Goal: Information Seeking & Learning: Learn about a topic

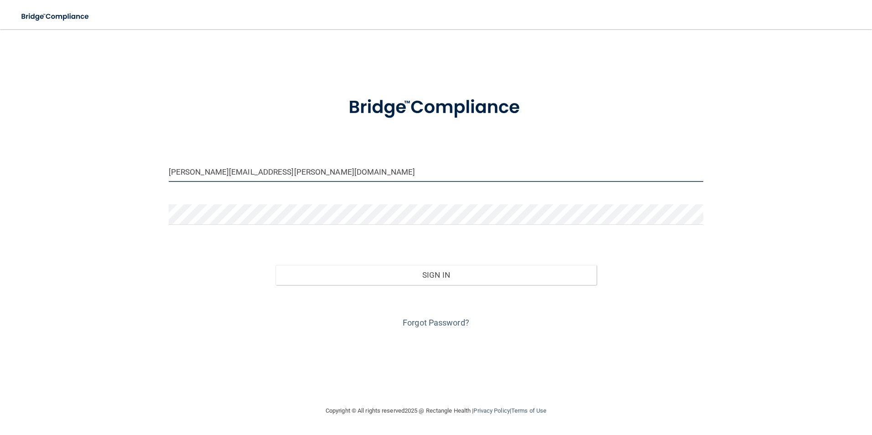
drag, startPoint x: 255, startPoint y: 173, endPoint x: -2, endPoint y: 156, distance: 257.2
click at [0, 156] on html "Toggle navigation Manage My Enterprise Manage My Location anastasia.jacobs@ymai…" at bounding box center [436, 217] width 872 height 435
drag, startPoint x: 281, startPoint y: 171, endPoint x: 130, endPoint y: 168, distance: 150.9
click at [130, 168] on div "anastasia.jacobs@ymail.com Invalid email/password. You don't have permission to…" at bounding box center [435, 217] width 835 height 358
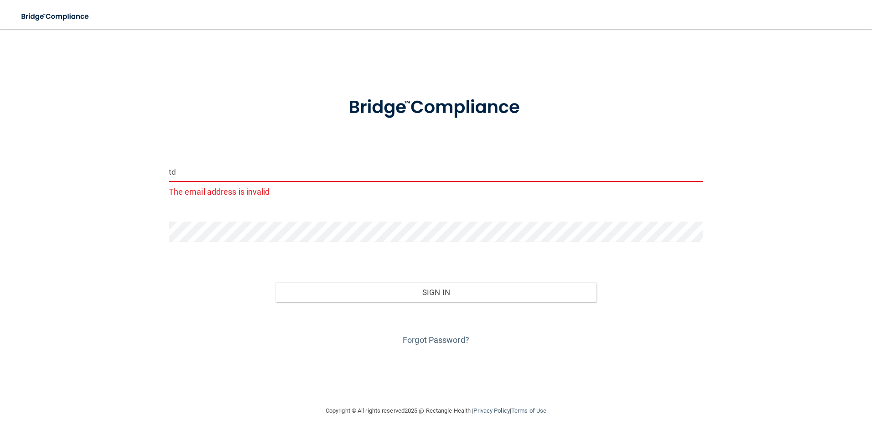
type input "[EMAIL_ADDRESS][DOMAIN_NAME]"
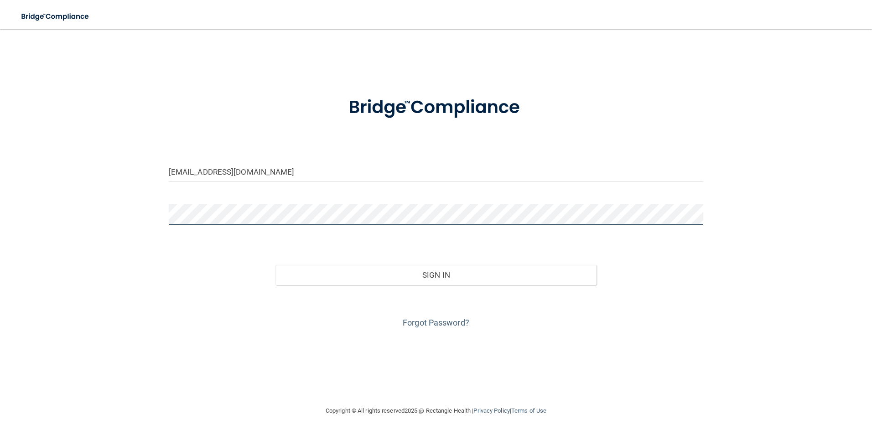
click at [37, 196] on div "tdpelfrey@gmail.com Invalid email/password. You don't have permission to access…" at bounding box center [435, 217] width 835 height 358
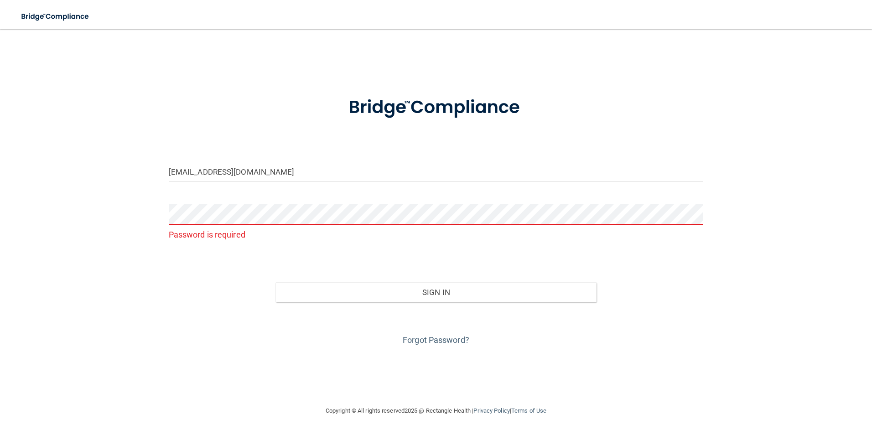
click at [613, 344] on div "Forgot Password?" at bounding box center [436, 325] width 548 height 46
click at [460, 336] on link "Forgot Password?" at bounding box center [436, 340] width 67 height 10
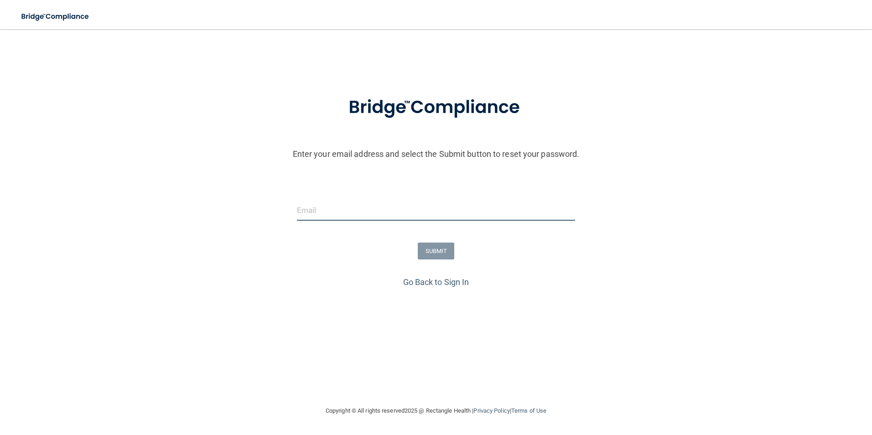
drag, startPoint x: 347, startPoint y: 205, endPoint x: 343, endPoint y: 215, distance: 10.8
click at [347, 205] on input "email" at bounding box center [436, 210] width 279 height 21
type input "[EMAIL_ADDRESS][DOMAIN_NAME]"
click at [448, 248] on button "SUBMIT" at bounding box center [436, 251] width 37 height 17
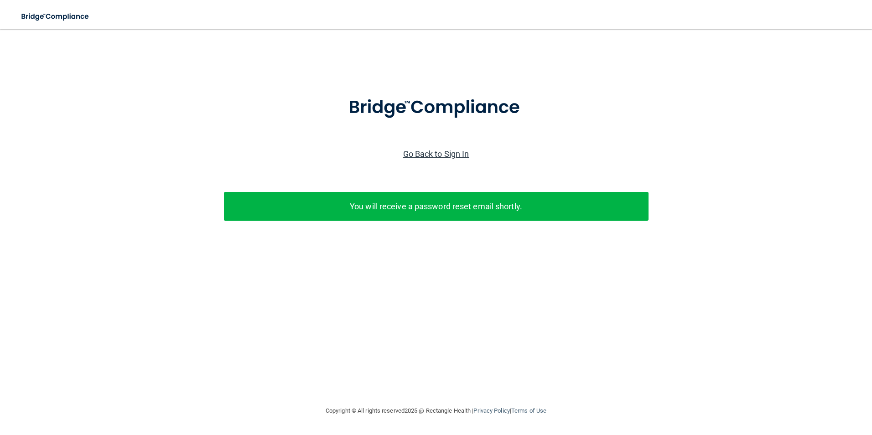
click at [448, 156] on link "Go Back to Sign In" at bounding box center [436, 154] width 66 height 10
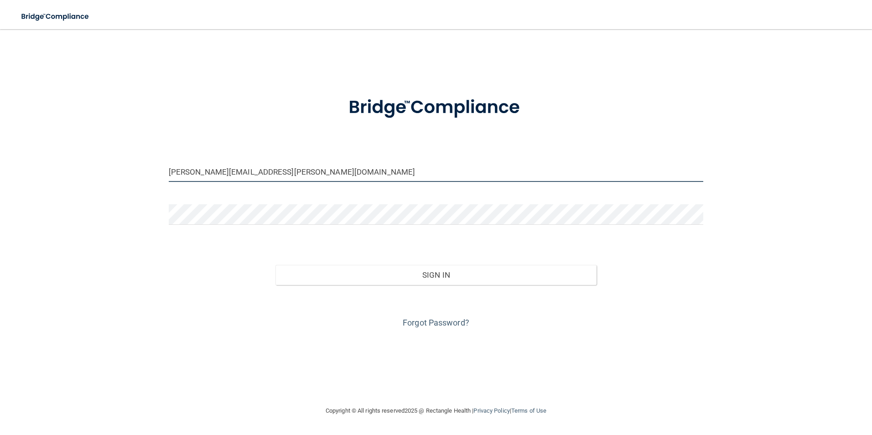
drag, startPoint x: 332, startPoint y: 166, endPoint x: 29, endPoint y: 129, distance: 305.0
click at [31, 131] on div "anastasia.jacobs@ymail.com Invalid email/password. You don't have permission to…" at bounding box center [435, 217] width 835 height 358
type input "[EMAIL_ADDRESS][DOMAIN_NAME]"
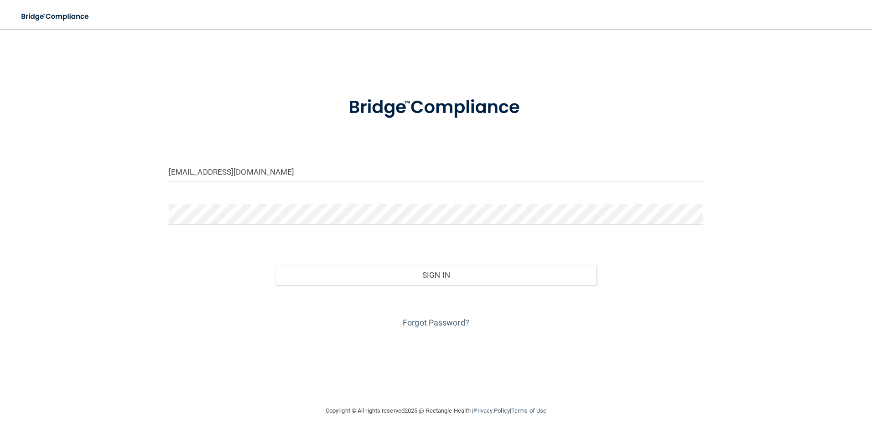
click at [481, 188] on div "[EMAIL_ADDRESS][DOMAIN_NAME]" at bounding box center [436, 174] width 548 height 27
click at [0, 183] on html "Toggle navigation Manage My Enterprise Manage My Location tdpelfrey@gmail.com I…" at bounding box center [436, 217] width 872 height 435
click at [781, 311] on div "tdpelfrey@gmail.com Invalid email/password. You don't have permission to access…" at bounding box center [435, 217] width 835 height 358
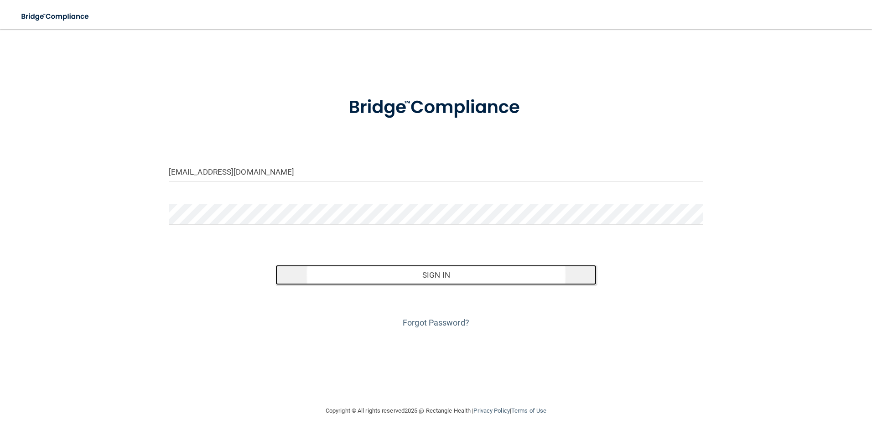
click at [501, 276] on button "Sign In" at bounding box center [435, 275] width 321 height 20
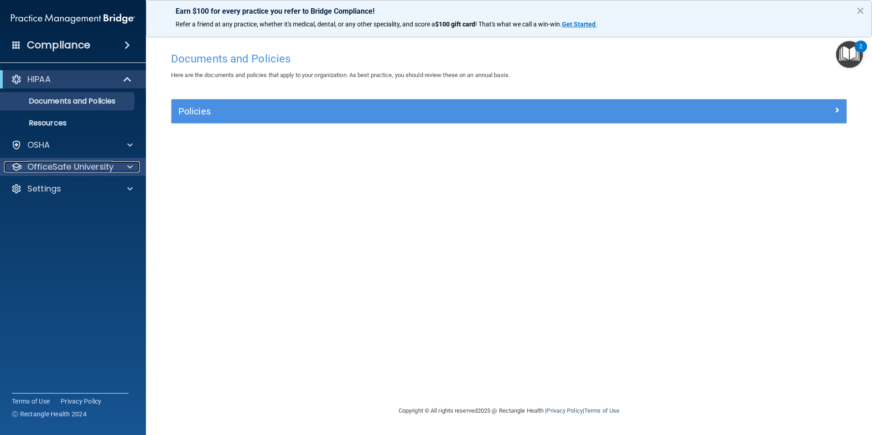
click at [100, 170] on p "OfficeSafe University" at bounding box center [70, 166] width 86 height 11
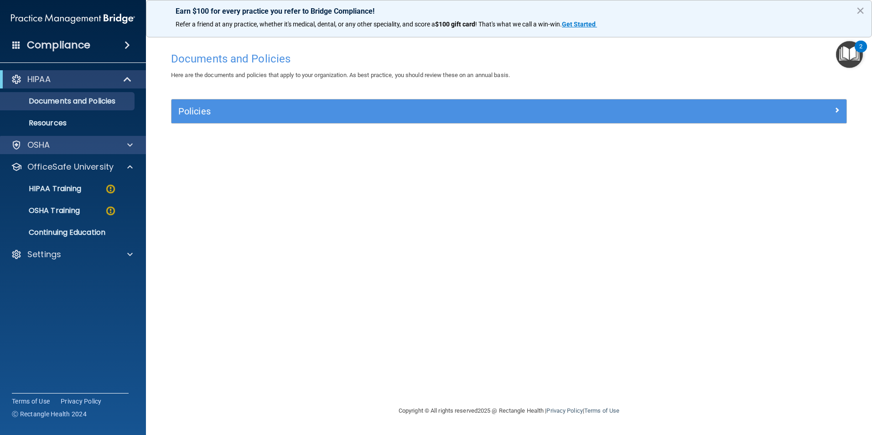
click at [114, 151] on div "OSHA" at bounding box center [73, 145] width 146 height 18
click at [123, 149] on div at bounding box center [128, 145] width 23 height 11
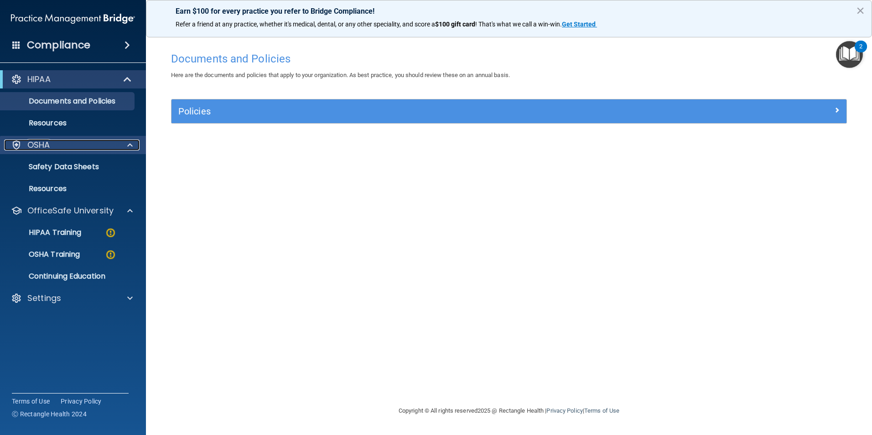
click at [123, 149] on div at bounding box center [128, 145] width 23 height 11
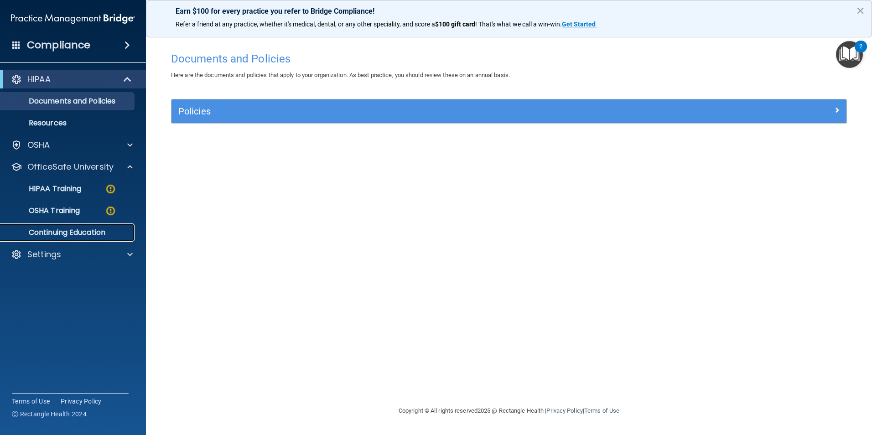
click at [85, 232] on p "Continuing Education" at bounding box center [68, 232] width 124 height 9
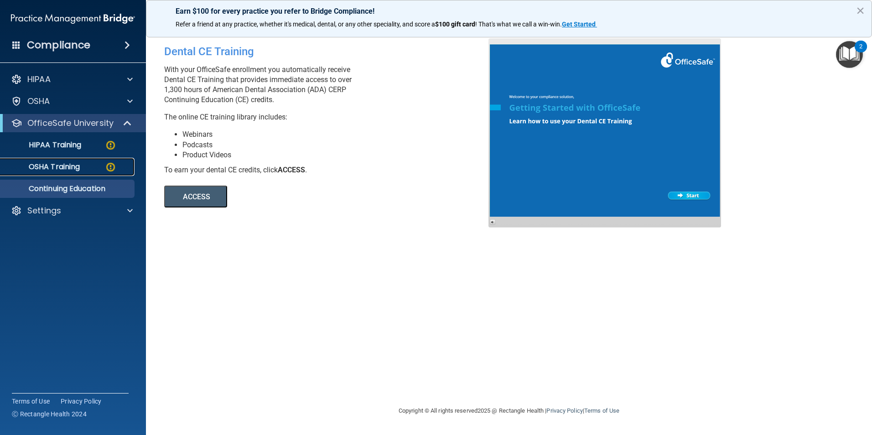
click at [108, 171] on img at bounding box center [110, 166] width 11 height 11
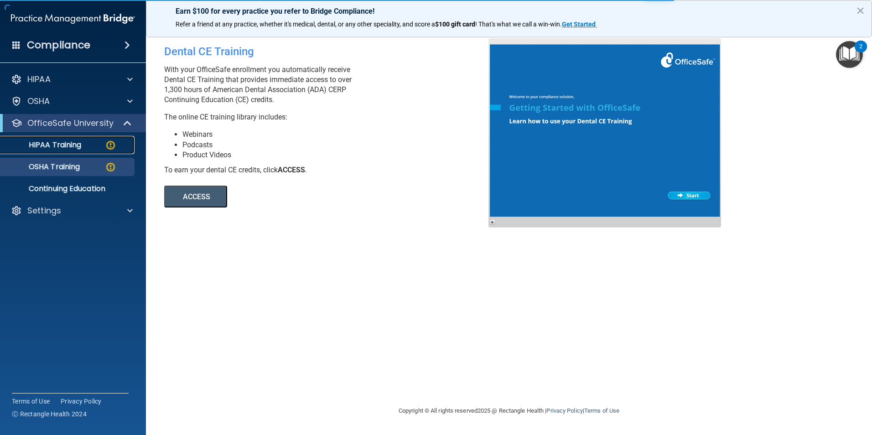
click at [110, 145] on img at bounding box center [110, 145] width 11 height 11
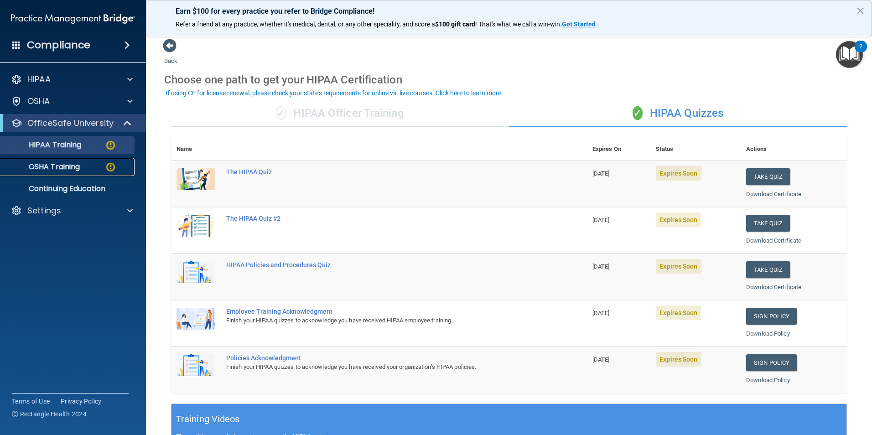
click at [109, 167] on img at bounding box center [110, 166] width 11 height 11
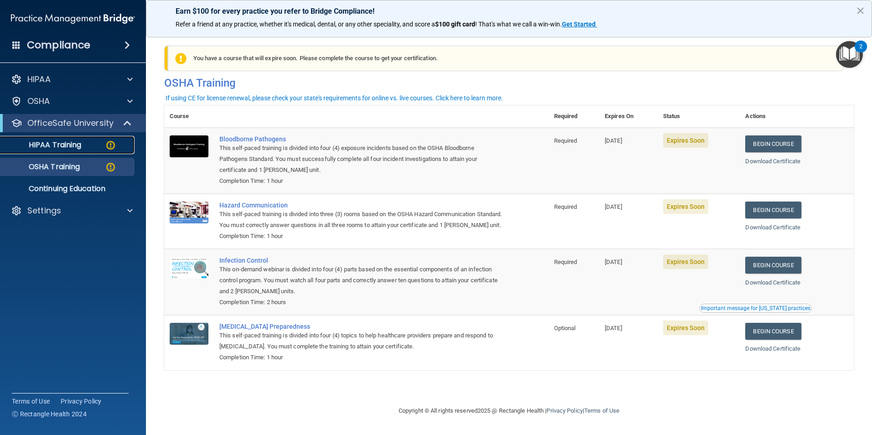
click at [109, 145] on img at bounding box center [110, 145] width 11 height 11
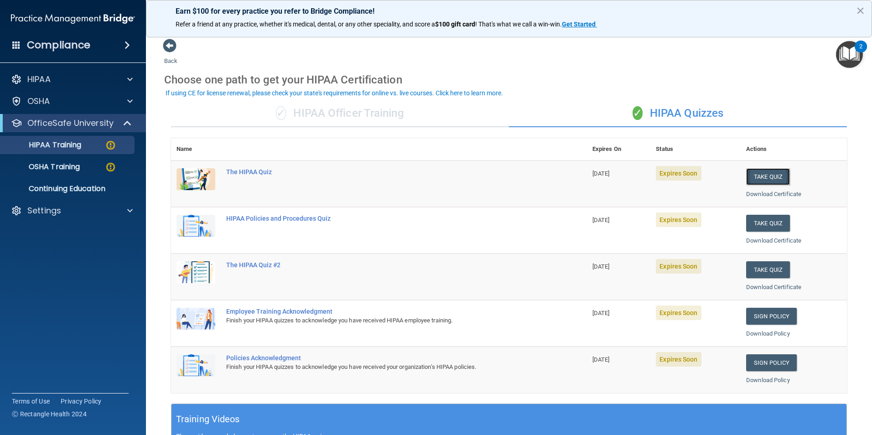
click at [748, 176] on button "Take Quiz" at bounding box center [768, 176] width 44 height 17
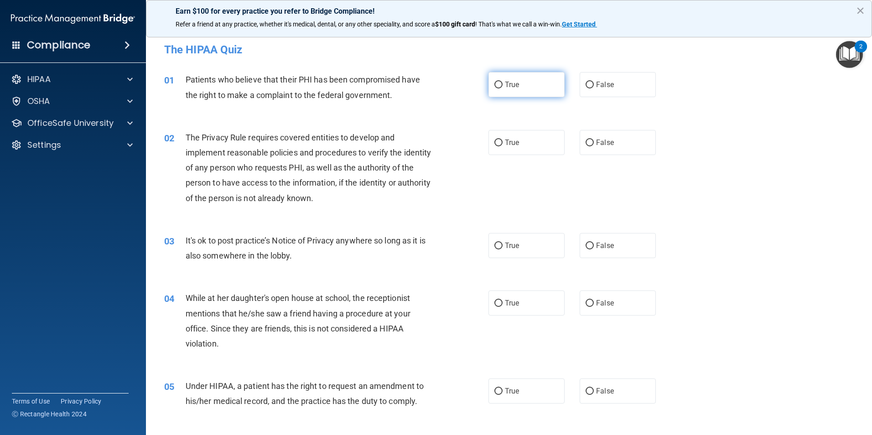
click at [496, 86] on input "True" at bounding box center [498, 85] width 8 height 7
radio input "true"
click at [494, 140] on input "True" at bounding box center [498, 143] width 8 height 7
radio input "true"
click at [585, 243] on input "False" at bounding box center [589, 246] width 8 height 7
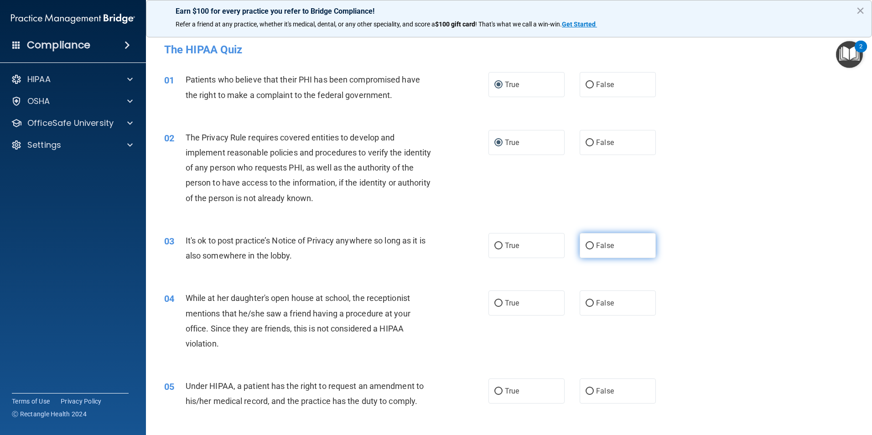
radio input "true"
click at [589, 301] on input "False" at bounding box center [589, 303] width 8 height 7
radio input "true"
click at [588, 388] on input "False" at bounding box center [589, 391] width 8 height 7
radio input "true"
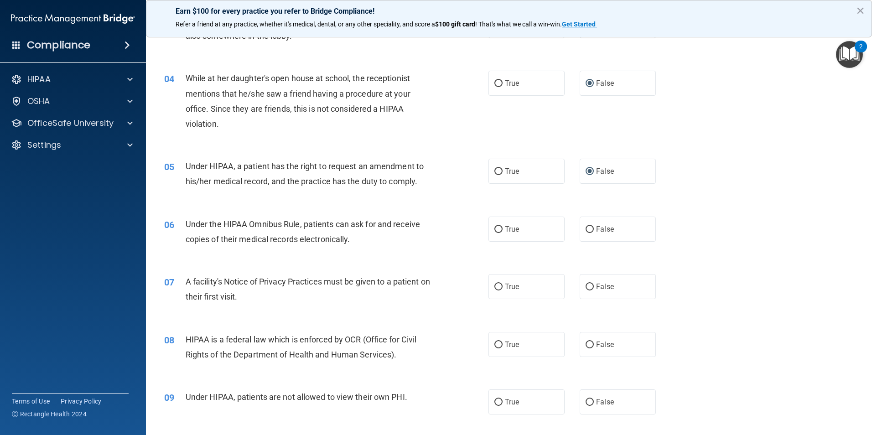
scroll to position [228, 0]
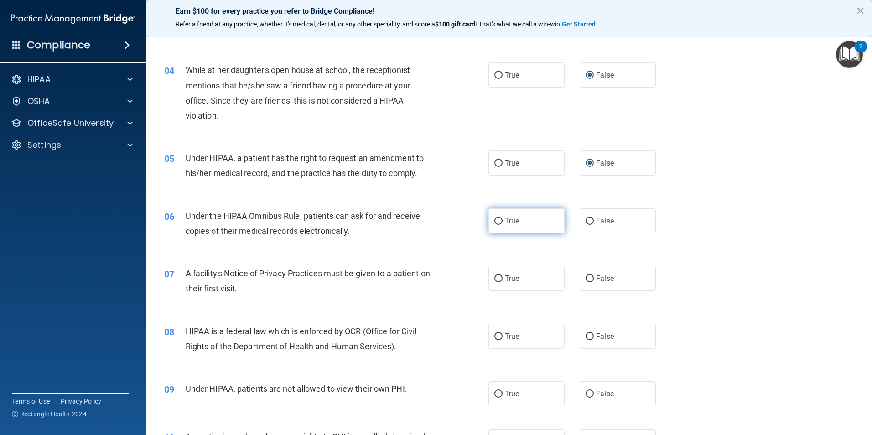
click at [494, 220] on input "True" at bounding box center [498, 221] width 8 height 7
radio input "true"
click at [494, 283] on label "True" at bounding box center [526, 278] width 76 height 25
click at [494, 282] on input "True" at bounding box center [498, 278] width 8 height 7
radio input "true"
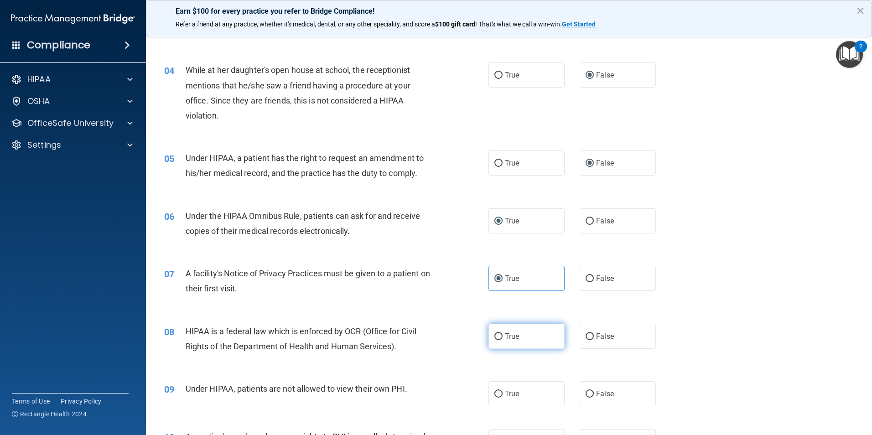
click at [498, 337] on input "True" at bounding box center [498, 336] width 8 height 7
radio input "true"
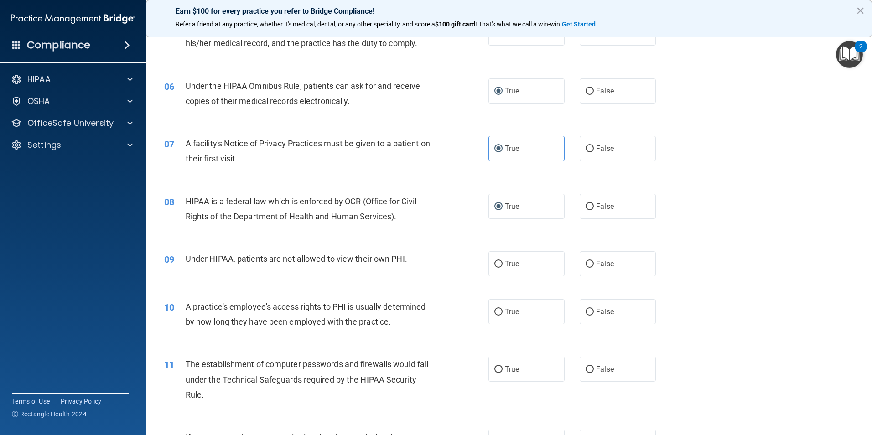
scroll to position [365, 0]
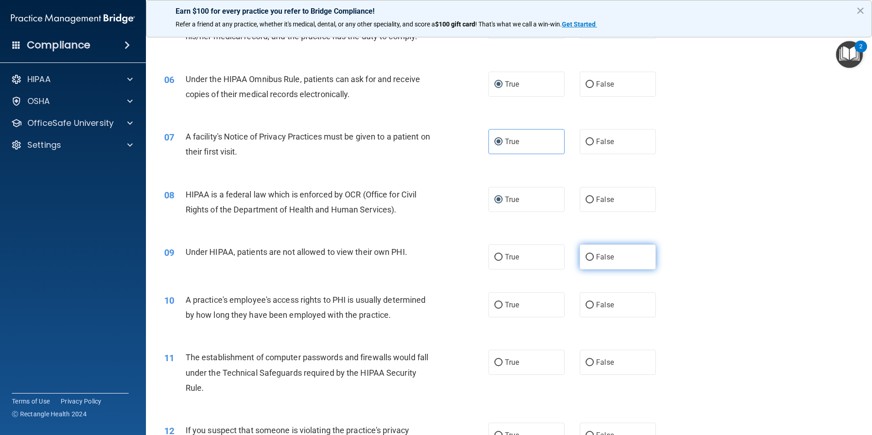
click at [585, 258] on input "False" at bounding box center [589, 257] width 8 height 7
radio input "true"
click at [589, 307] on label "False" at bounding box center [617, 304] width 76 height 25
click at [589, 307] on input "False" at bounding box center [589, 305] width 8 height 7
radio input "true"
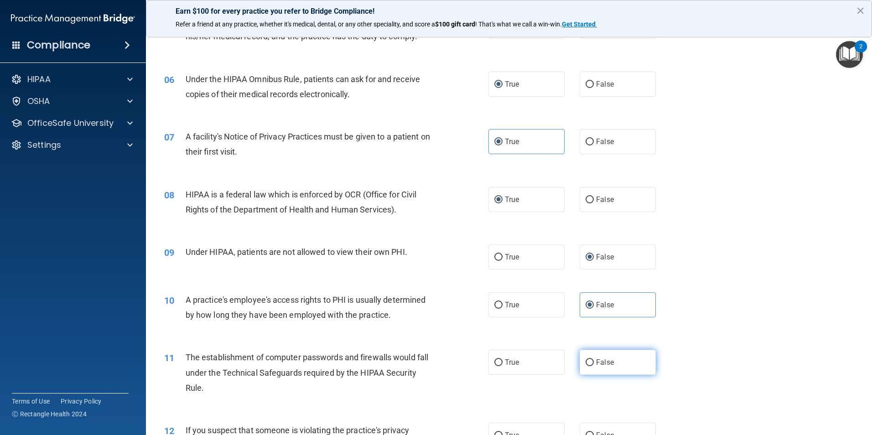
drag, startPoint x: 494, startPoint y: 362, endPoint x: 646, endPoint y: 357, distance: 152.8
click at [494, 362] on input "True" at bounding box center [498, 362] width 8 height 7
radio input "true"
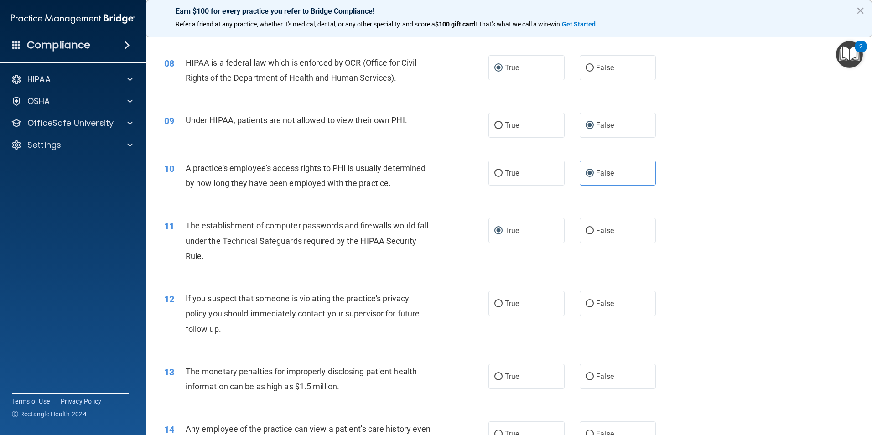
scroll to position [501, 0]
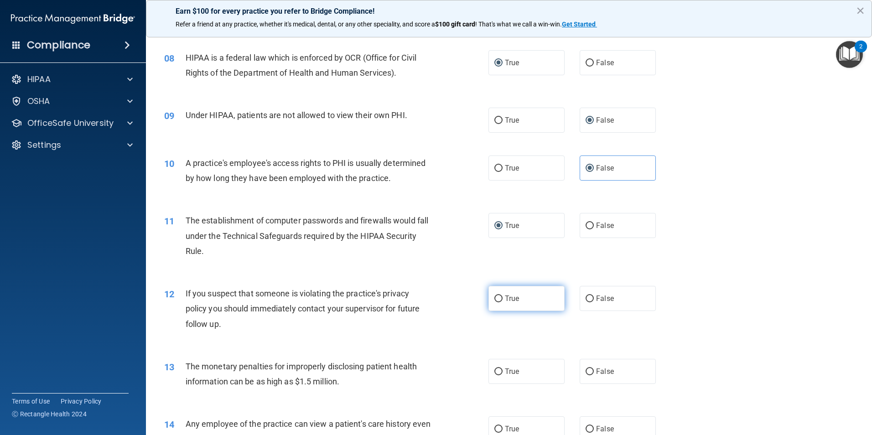
click at [494, 299] on input "True" at bounding box center [498, 298] width 8 height 7
radio input "true"
click at [494, 370] on input "True" at bounding box center [498, 371] width 8 height 7
radio input "true"
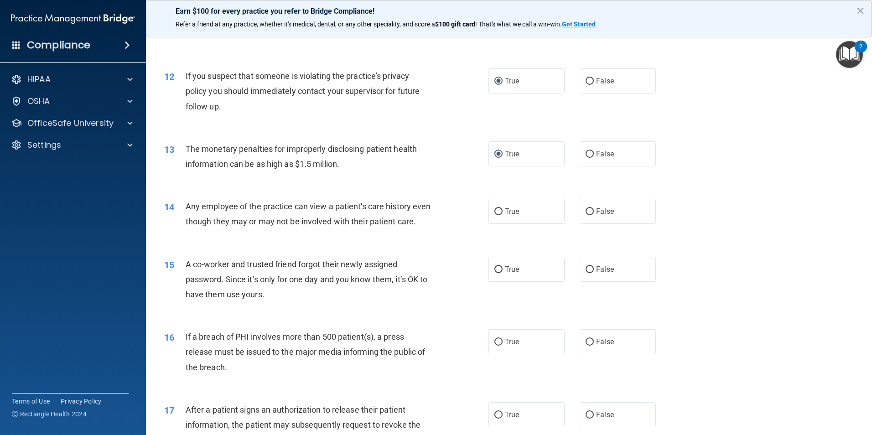
scroll to position [729, 0]
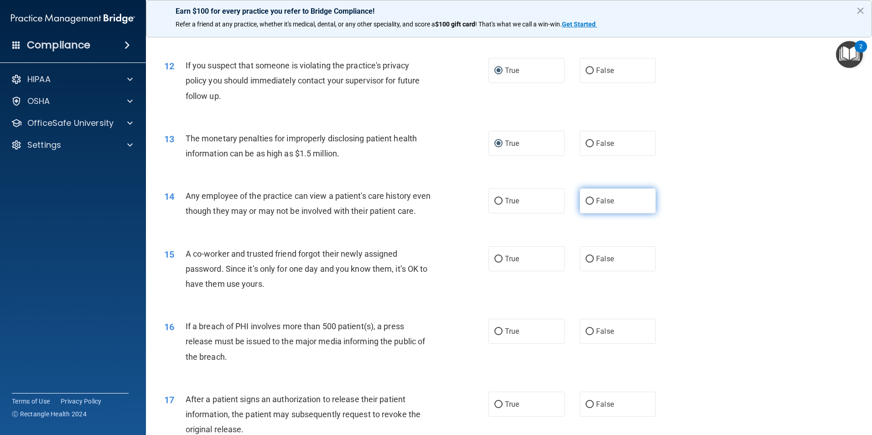
click at [591, 197] on label "False" at bounding box center [617, 200] width 76 height 25
click at [591, 198] on input "False" at bounding box center [589, 201] width 8 height 7
radio input "true"
click at [587, 263] on input "False" at bounding box center [589, 259] width 8 height 7
radio input "true"
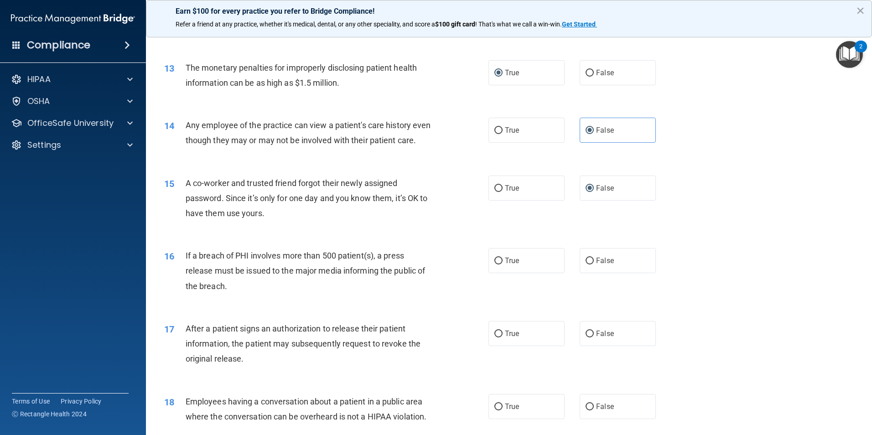
scroll to position [821, 0]
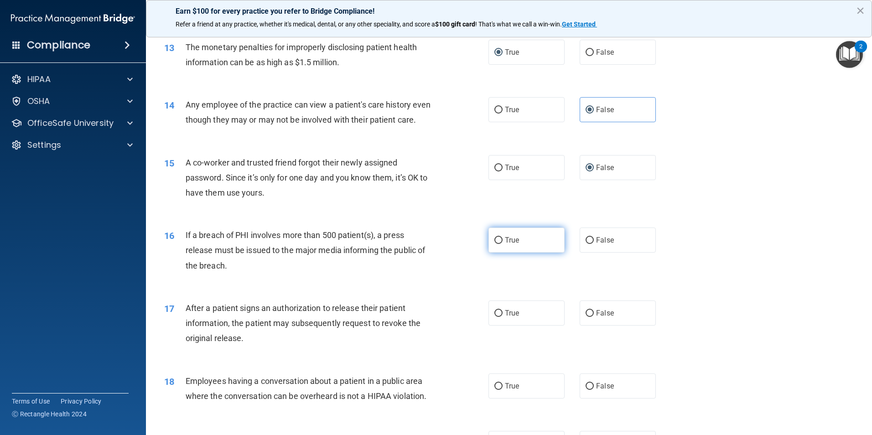
click at [498, 244] on input "True" at bounding box center [498, 240] width 8 height 7
radio input "true"
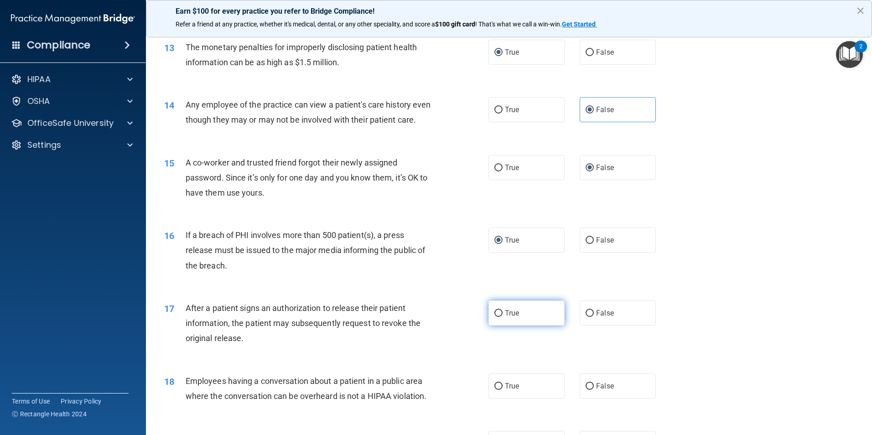
click at [495, 317] on input "True" at bounding box center [498, 313] width 8 height 7
radio input "true"
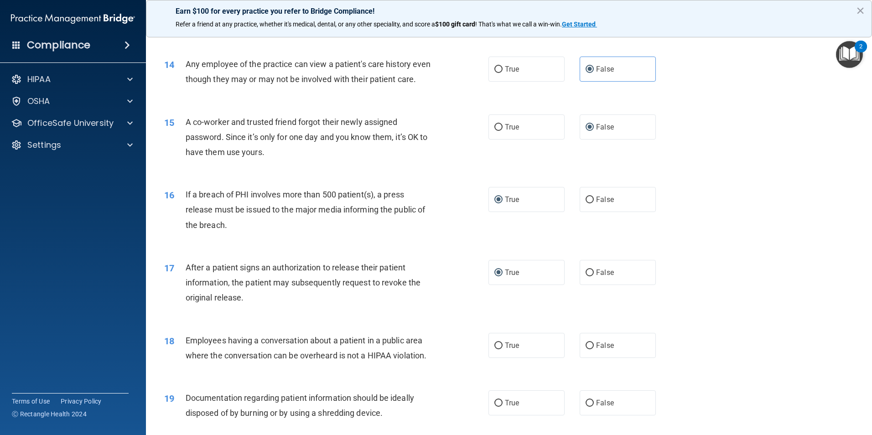
scroll to position [912, 0]
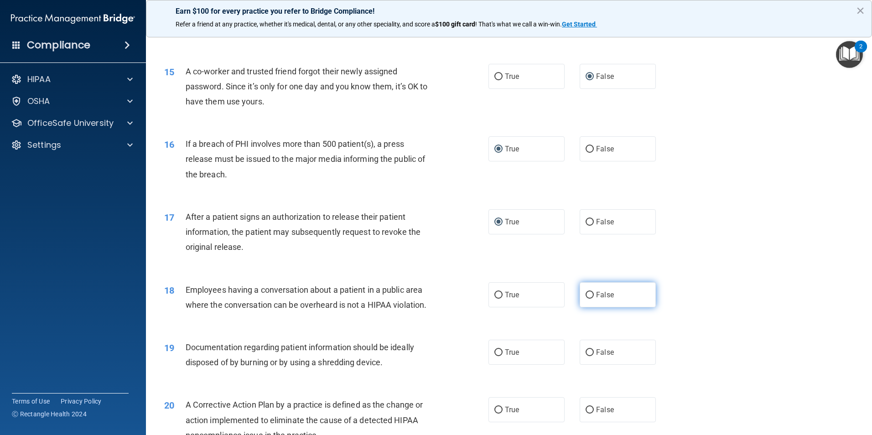
click at [585, 299] on input "False" at bounding box center [589, 295] width 8 height 7
radio input "true"
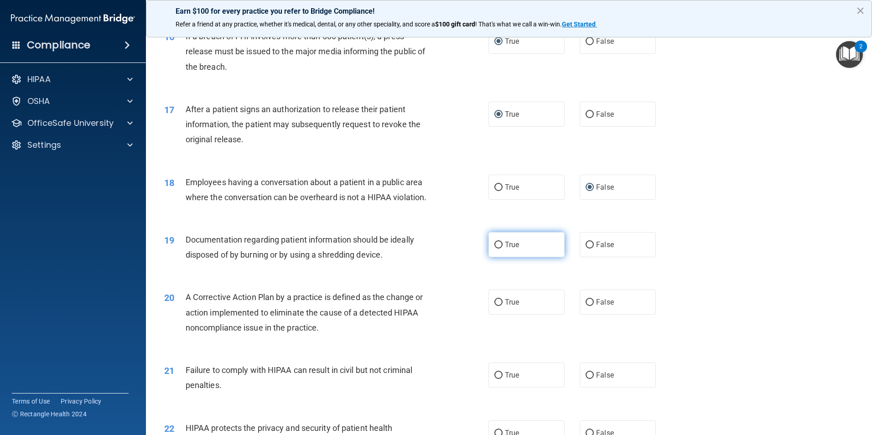
scroll to position [1049, 0]
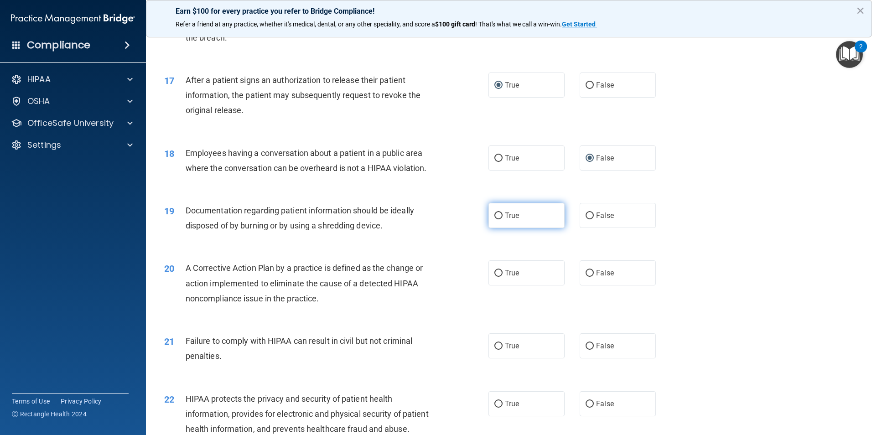
click at [495, 275] on div "20 A Corrective Action Plan by a practice is defined as the change or action im…" at bounding box center [508, 285] width 703 height 73
click at [494, 219] on input "True" at bounding box center [498, 215] width 8 height 7
radio input "true"
click at [497, 277] on input "True" at bounding box center [498, 273] width 8 height 7
radio input "true"
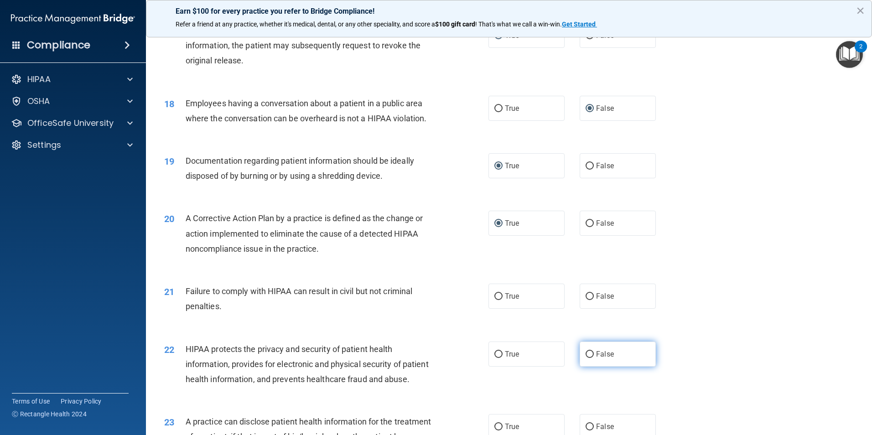
scroll to position [1185, 0]
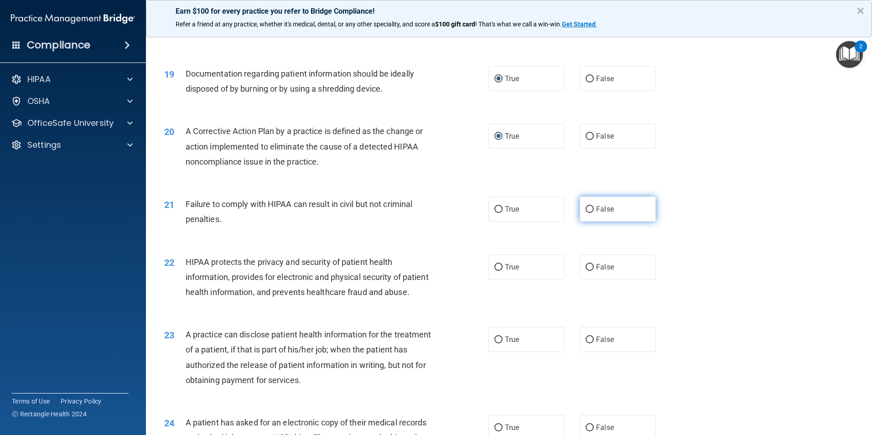
click at [586, 213] on input "False" at bounding box center [589, 209] width 8 height 7
radio input "true"
click at [495, 271] on input "True" at bounding box center [498, 267] width 8 height 7
radio input "true"
click at [591, 352] on label "False" at bounding box center [617, 339] width 76 height 25
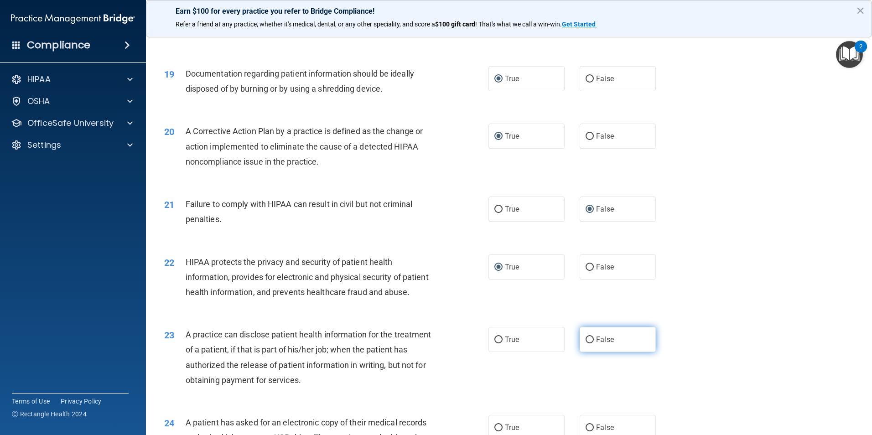
click at [591, 343] on input "False" at bounding box center [589, 339] width 8 height 7
radio input "true"
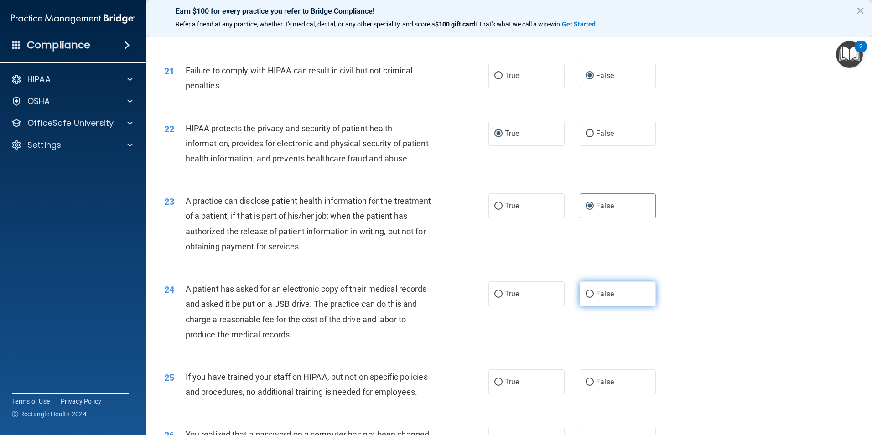
scroll to position [1322, 0]
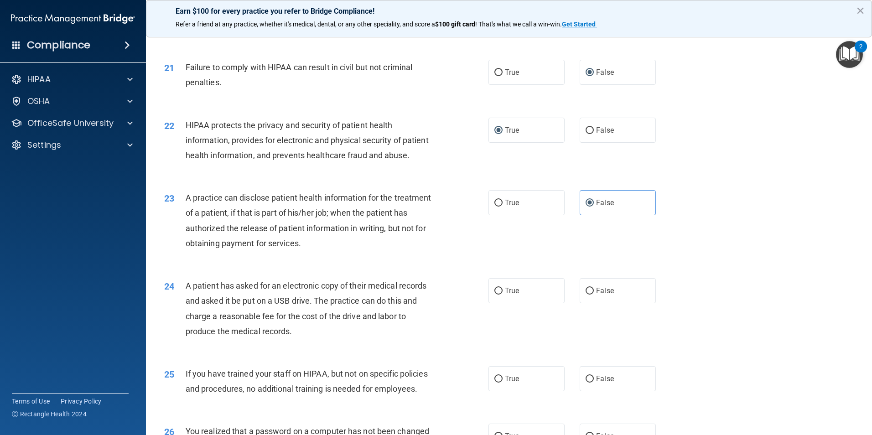
click at [483, 318] on div "24 A patient has asked for an electronic copy of their medical records and aske…" at bounding box center [326, 310] width 352 height 65
drag, startPoint x: 499, startPoint y: 321, endPoint x: 695, endPoint y: 308, distance: 196.1
click at [500, 303] on label "True" at bounding box center [526, 290] width 76 height 25
click at [500, 295] on input "True" at bounding box center [498, 291] width 8 height 7
radio input "true"
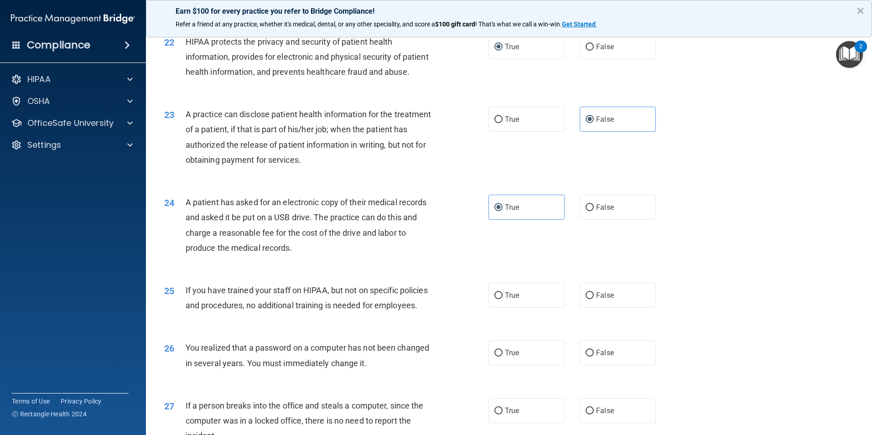
scroll to position [1413, 0]
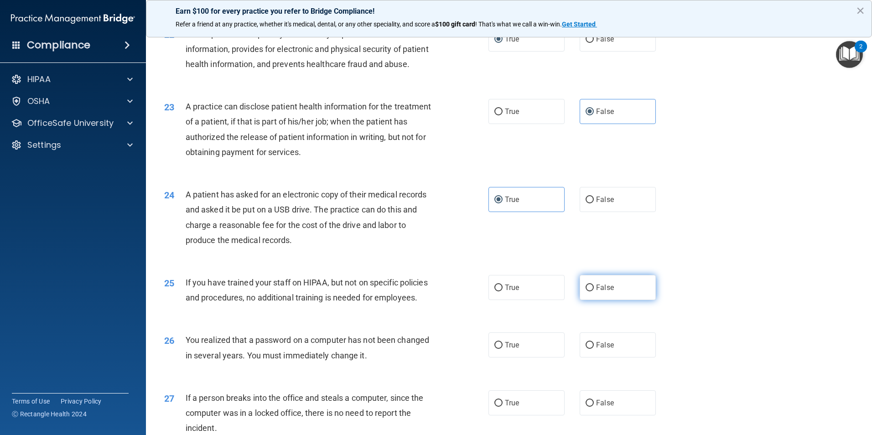
click at [585, 291] on input "False" at bounding box center [589, 287] width 8 height 7
radio input "true"
drag, startPoint x: 501, startPoint y: 393, endPoint x: 682, endPoint y: 372, distance: 181.2
click at [505, 349] on span "True" at bounding box center [512, 345] width 14 height 9
click at [502, 349] on input "True" at bounding box center [498, 345] width 8 height 7
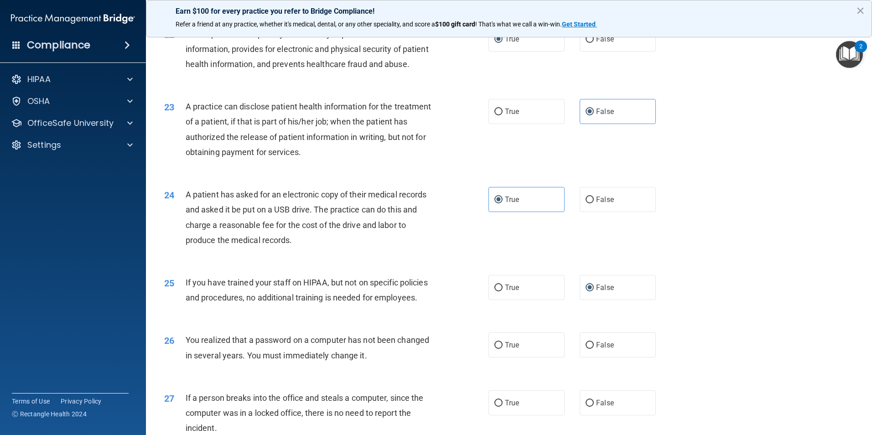
radio input "true"
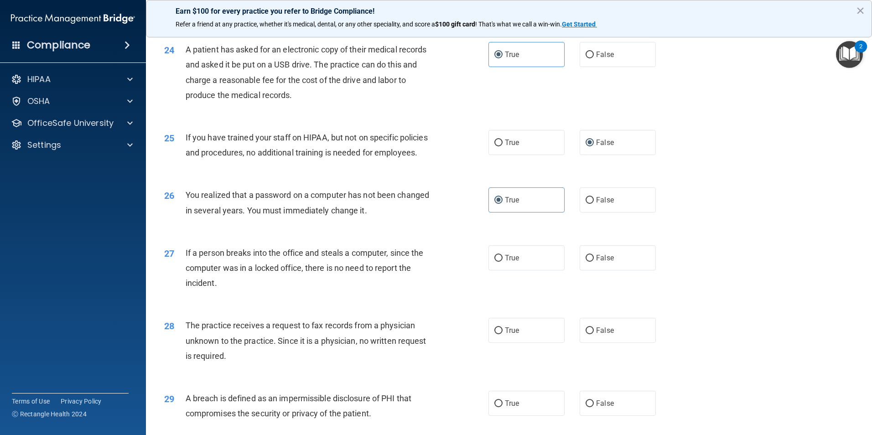
scroll to position [1596, 0]
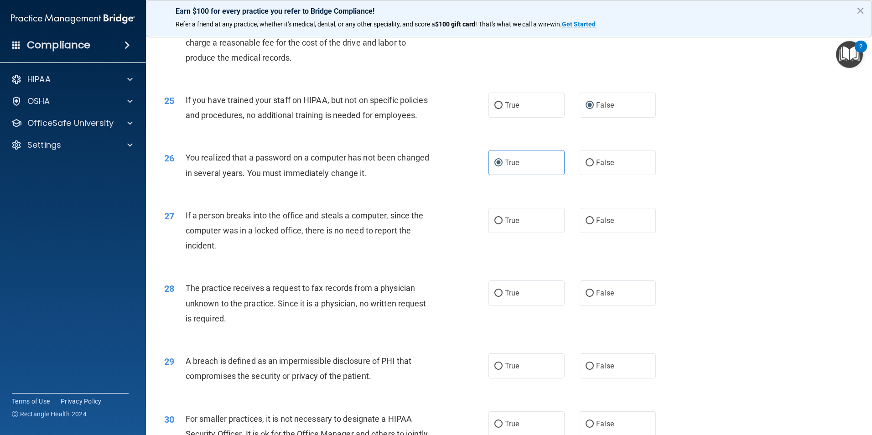
drag, startPoint x: 584, startPoint y: 263, endPoint x: 585, endPoint y: 299, distance: 35.6
click at [585, 224] on input "False" at bounding box center [589, 220] width 8 height 7
radio input "true"
click at [586, 297] on input "False" at bounding box center [589, 293] width 8 height 7
radio input "true"
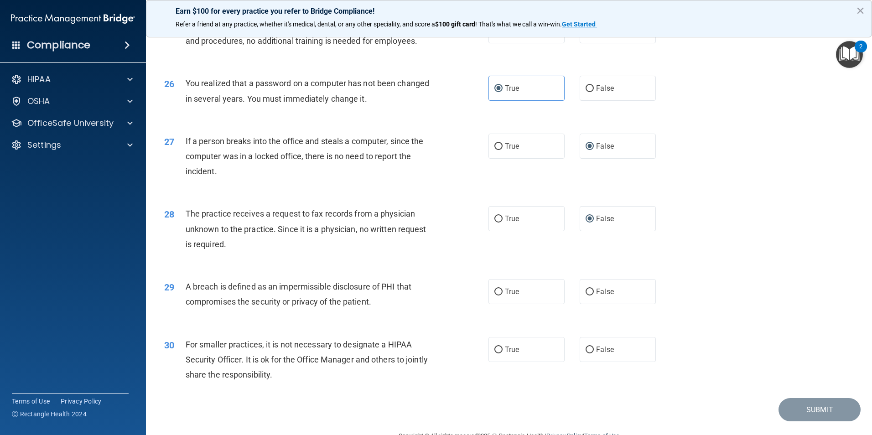
scroll to position [1687, 0]
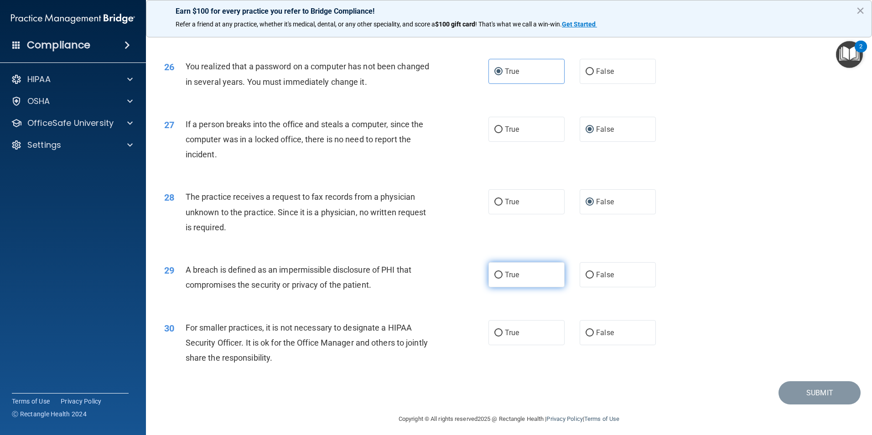
click at [494, 279] on input "True" at bounding box center [498, 275] width 8 height 7
radio input "true"
drag, startPoint x: 587, startPoint y: 377, endPoint x: 718, endPoint y: 322, distance: 141.4
click at [588, 336] on input "False" at bounding box center [589, 333] width 8 height 7
radio input "true"
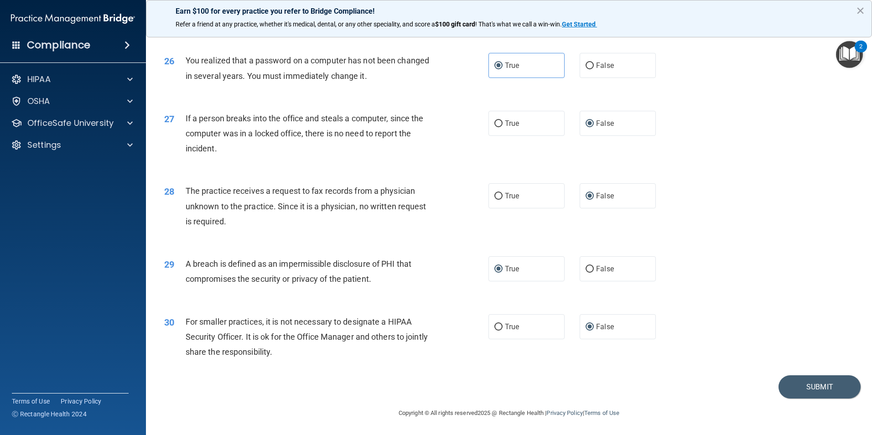
scroll to position [1738, 0]
click at [820, 389] on button "Submit" at bounding box center [819, 386] width 82 height 23
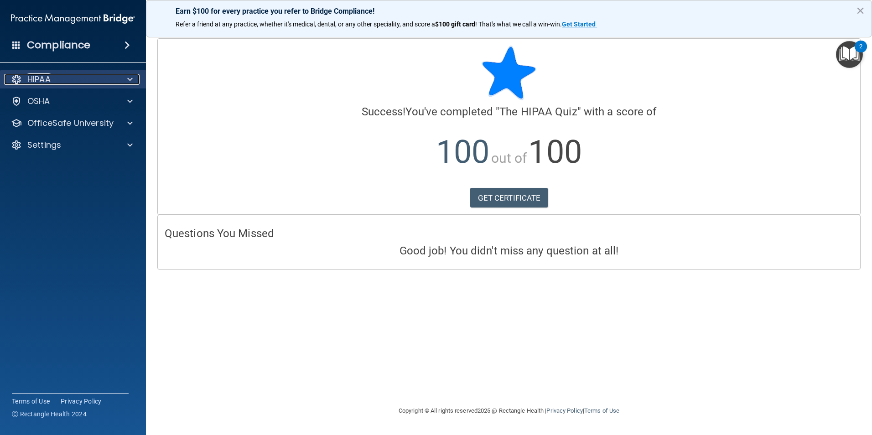
click at [129, 82] on span at bounding box center [129, 79] width 5 height 11
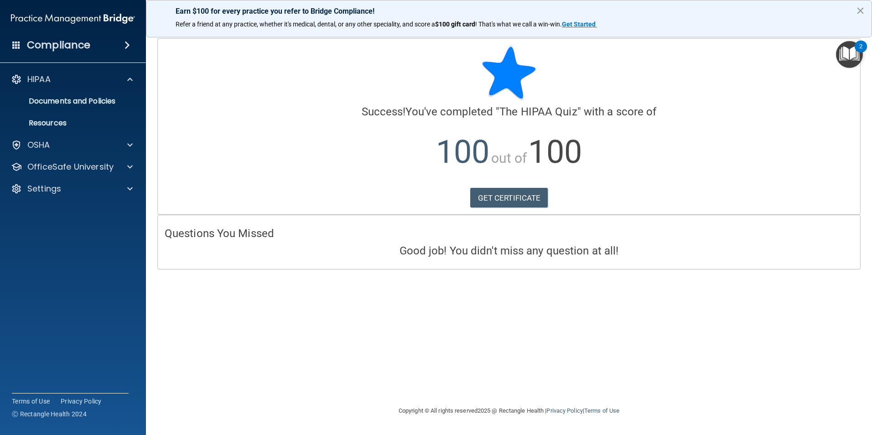
click at [862, 10] on button "×" at bounding box center [860, 10] width 9 height 15
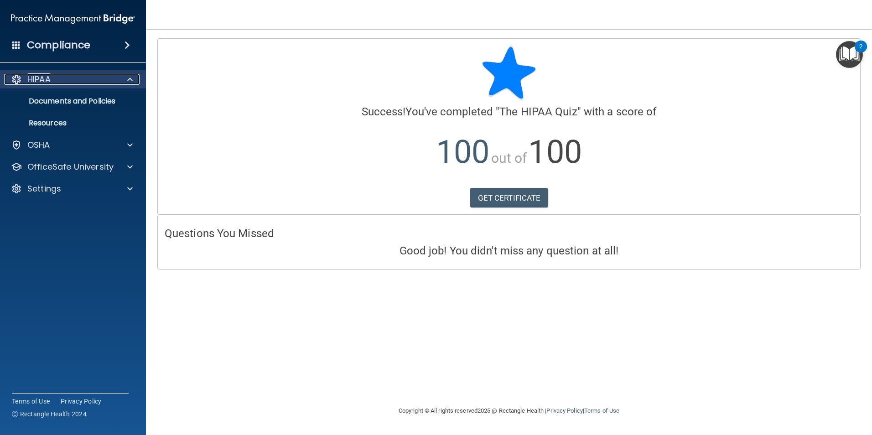
click at [118, 78] on div at bounding box center [128, 79] width 23 height 11
click at [128, 77] on span at bounding box center [129, 79] width 5 height 11
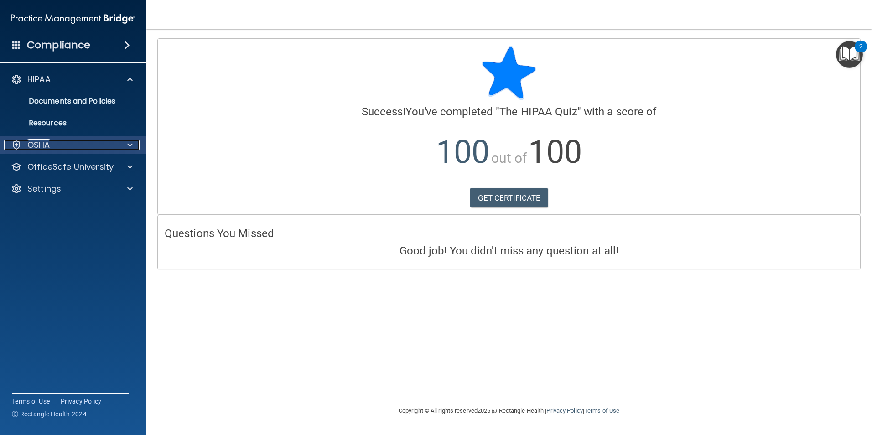
click at [122, 143] on div at bounding box center [128, 145] width 23 height 11
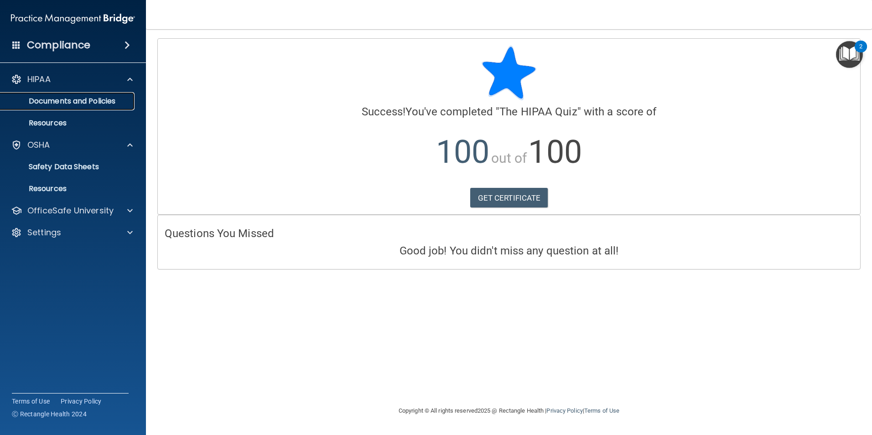
click at [124, 100] on p "Documents and Policies" at bounding box center [68, 101] width 124 height 9
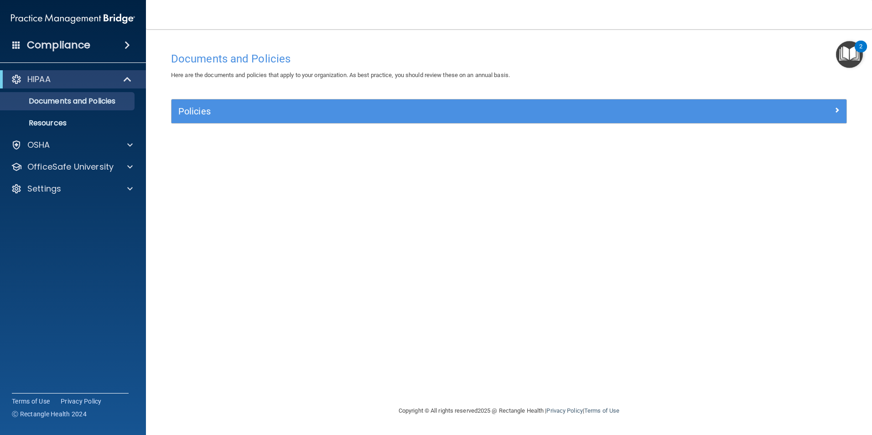
click at [116, 43] on div "Compliance" at bounding box center [73, 45] width 146 height 20
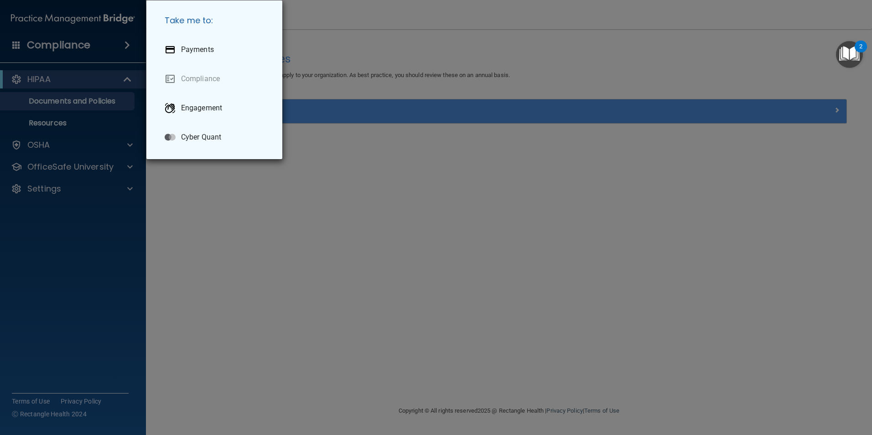
click at [121, 43] on div "Take me to: Payments Compliance Engagement Cyber Quant" at bounding box center [436, 217] width 872 height 435
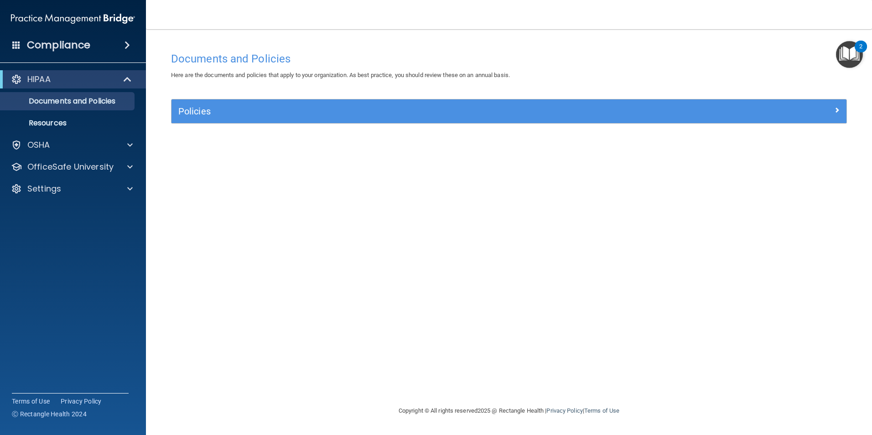
click at [124, 44] on span at bounding box center [126, 45] width 5 height 11
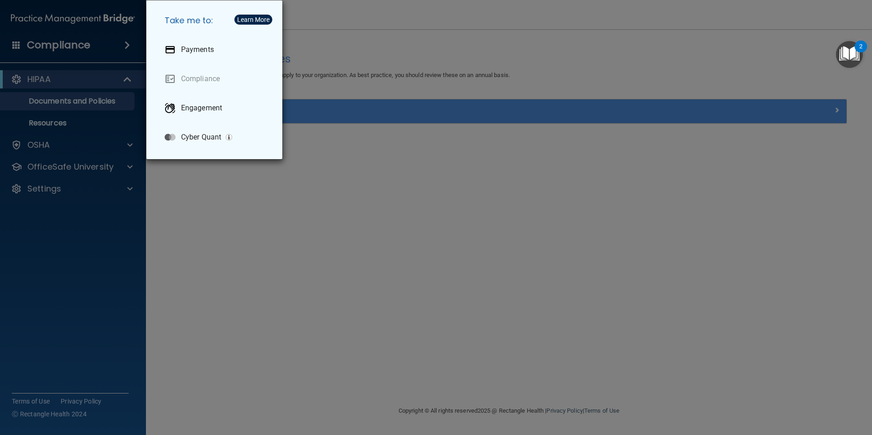
drag, startPoint x: 440, startPoint y: 289, endPoint x: 386, endPoint y: 264, distance: 59.6
click at [439, 286] on div "Take me to: Payments Compliance Engagement Cyber Quant" at bounding box center [436, 217] width 872 height 435
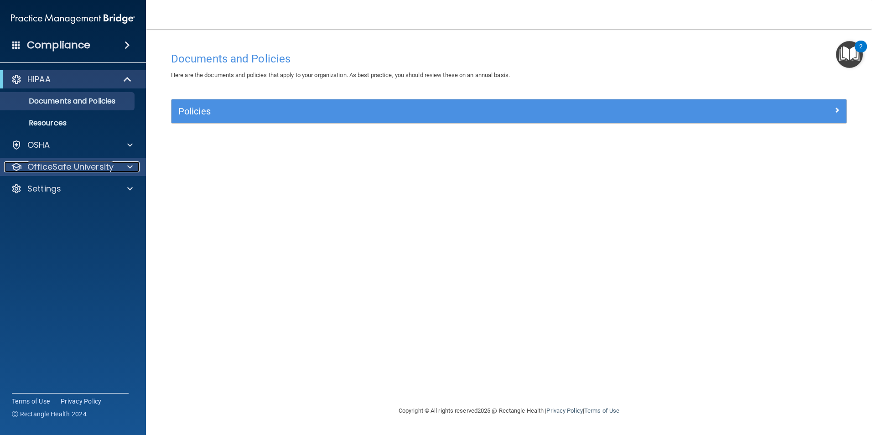
click at [82, 165] on p "OfficeSafe University" at bounding box center [70, 166] width 86 height 11
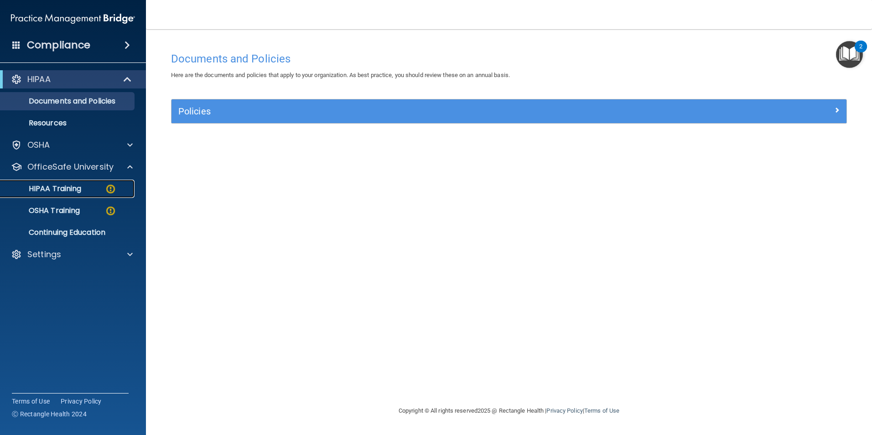
click at [106, 187] on img at bounding box center [110, 188] width 11 height 11
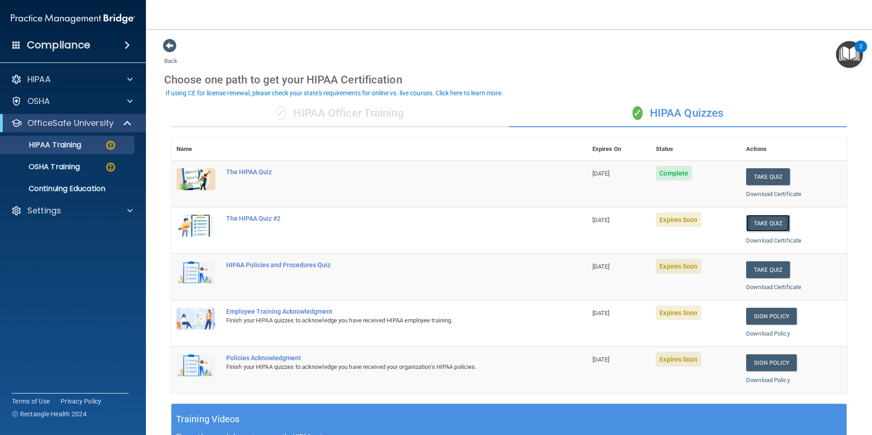
click at [768, 224] on button "Take Quiz" at bounding box center [768, 223] width 44 height 17
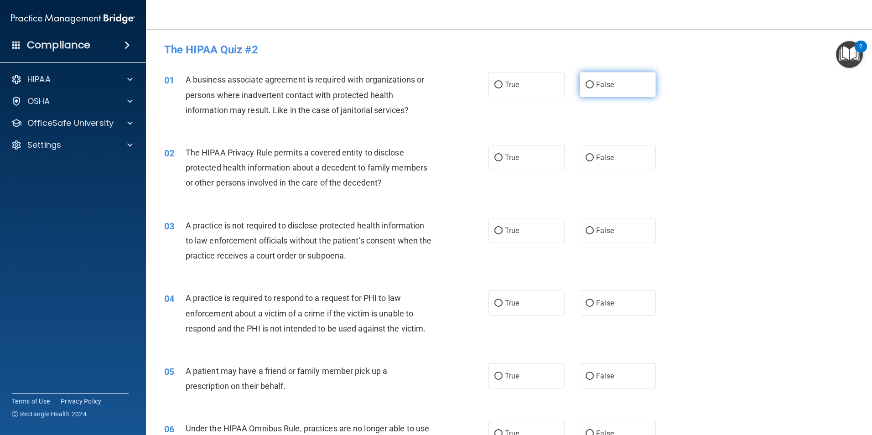
click at [585, 84] on input "False" at bounding box center [589, 85] width 8 height 7
radio input "true"
click at [506, 163] on label "True" at bounding box center [526, 157] width 76 height 25
click at [502, 161] on input "True" at bounding box center [498, 158] width 8 height 7
radio input "true"
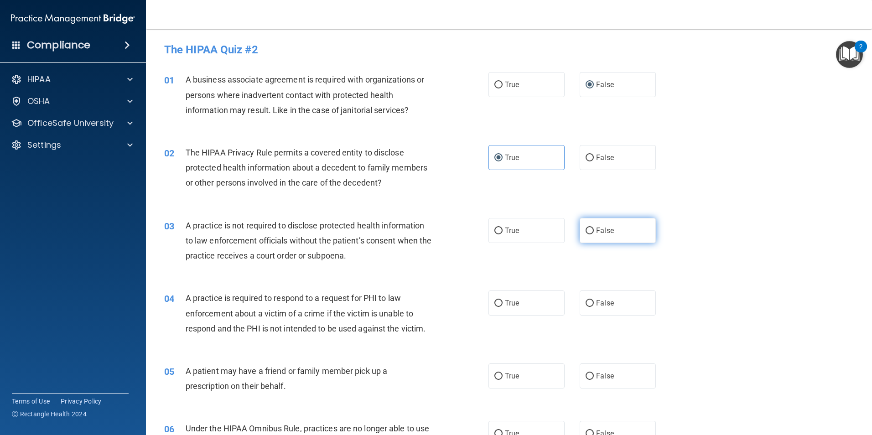
click at [599, 235] on label "False" at bounding box center [617, 230] width 76 height 25
click at [594, 234] on input "False" at bounding box center [589, 230] width 8 height 7
radio input "true"
click at [505, 305] on span "True" at bounding box center [512, 303] width 14 height 9
click at [502, 305] on input "True" at bounding box center [498, 303] width 8 height 7
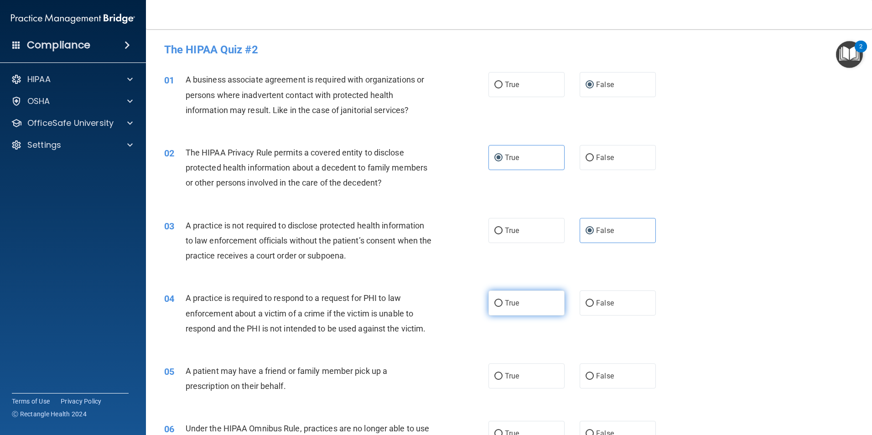
radio input "true"
click at [505, 382] on label "True" at bounding box center [526, 375] width 76 height 25
click at [502, 380] on input "True" at bounding box center [498, 376] width 8 height 7
radio input "true"
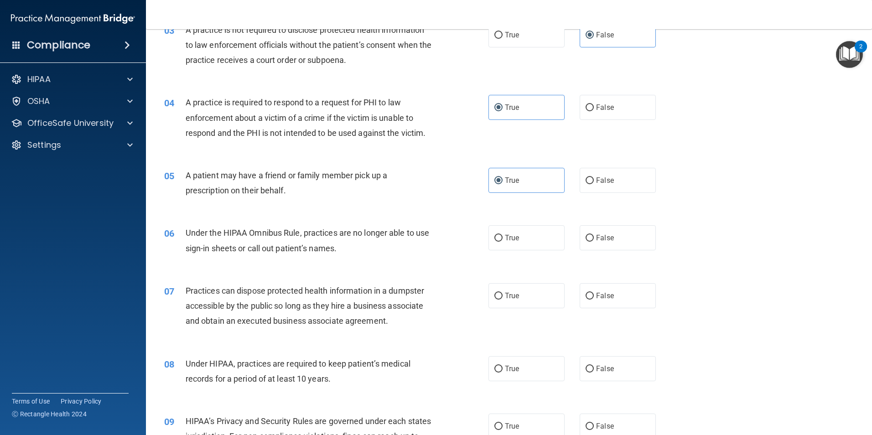
scroll to position [228, 0]
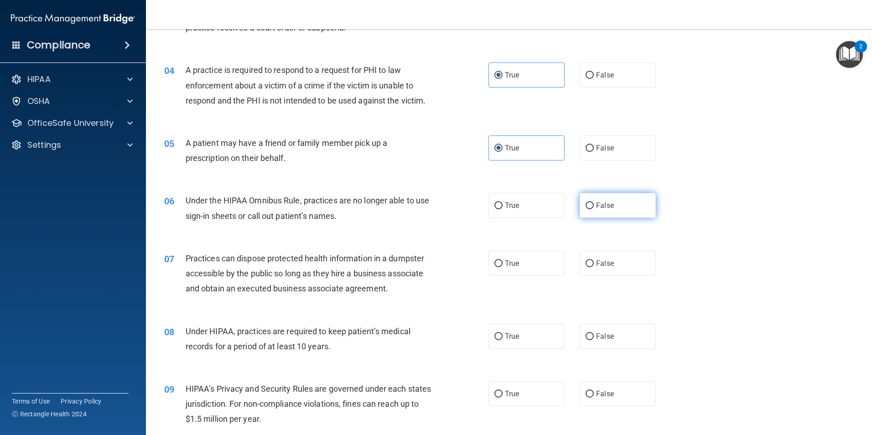
click at [589, 206] on input "False" at bounding box center [589, 205] width 8 height 7
radio input "true"
click at [593, 257] on label "False" at bounding box center [617, 263] width 76 height 25
click at [593, 260] on input "False" at bounding box center [589, 263] width 8 height 7
radio input "true"
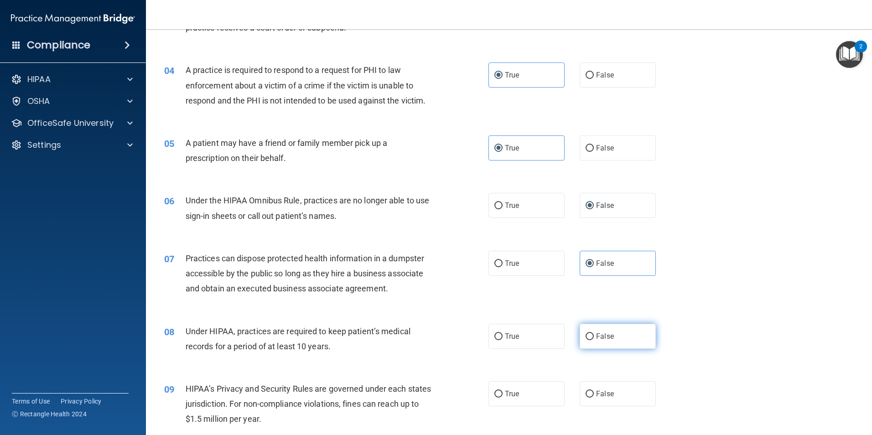
click at [591, 338] on label "False" at bounding box center [617, 336] width 76 height 25
click at [591, 338] on input "False" at bounding box center [589, 336] width 8 height 7
radio input "true"
click at [591, 398] on label "False" at bounding box center [617, 393] width 76 height 25
click at [591, 398] on input "False" at bounding box center [589, 394] width 8 height 7
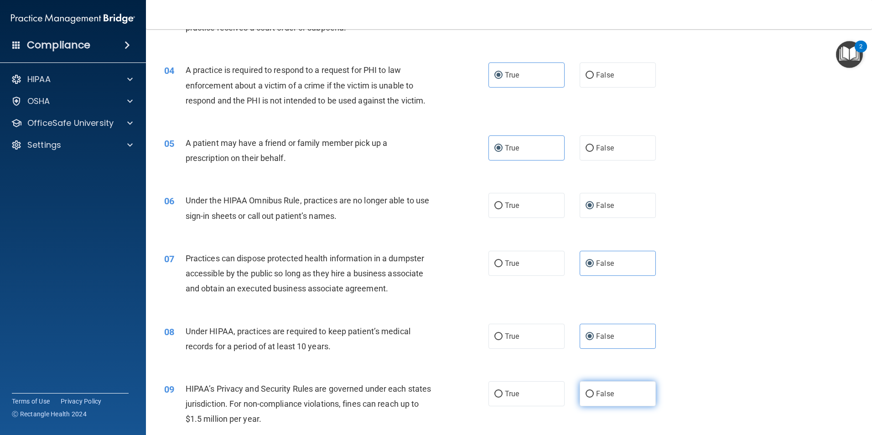
radio input "true"
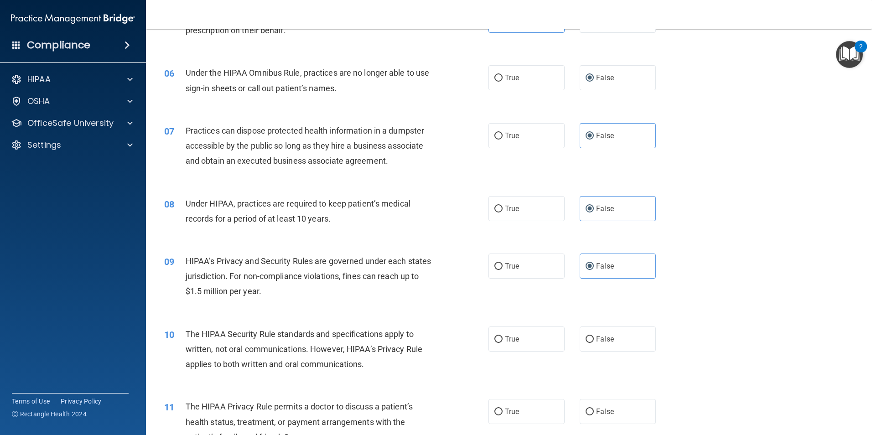
scroll to position [365, 0]
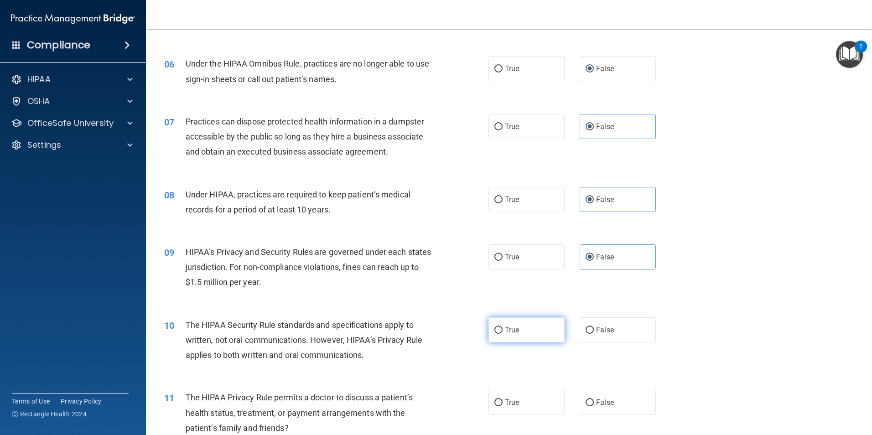
click at [497, 327] on input "True" at bounding box center [498, 330] width 8 height 7
radio input "true"
click at [499, 401] on input "True" at bounding box center [498, 402] width 8 height 7
radio input "true"
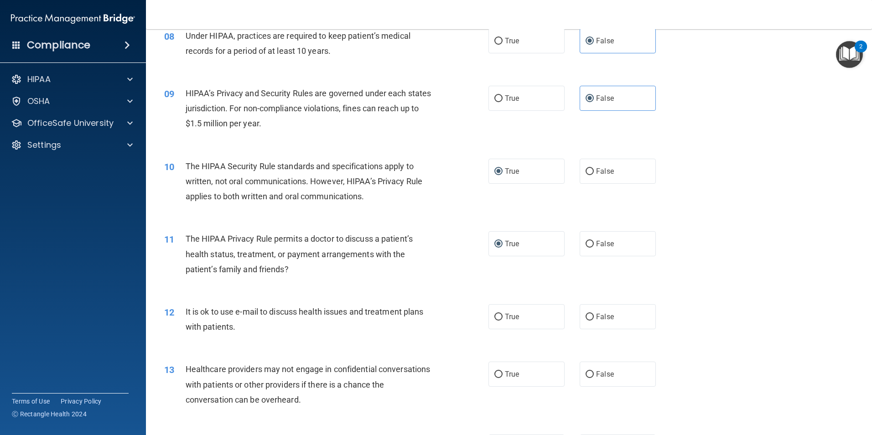
scroll to position [547, 0]
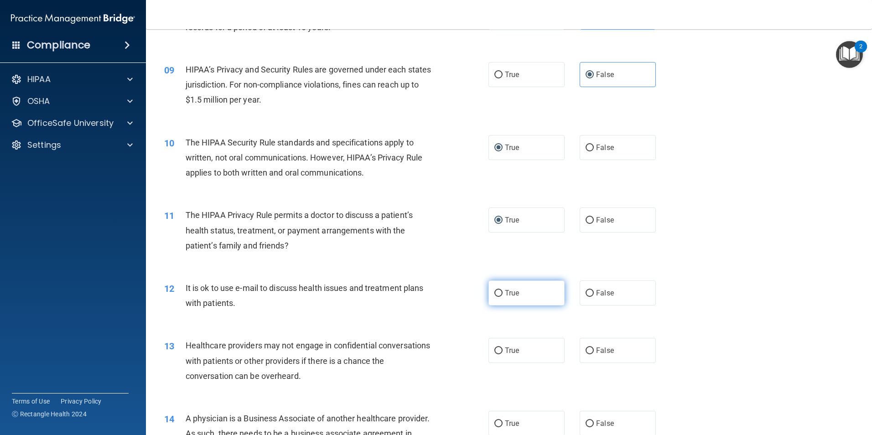
click at [509, 297] on label "True" at bounding box center [526, 292] width 76 height 25
click at [502, 297] on input "True" at bounding box center [498, 293] width 8 height 7
radio input "true"
drag, startPoint x: 507, startPoint y: 351, endPoint x: 558, endPoint y: 367, distance: 52.9
click at [507, 351] on span "True" at bounding box center [512, 350] width 14 height 9
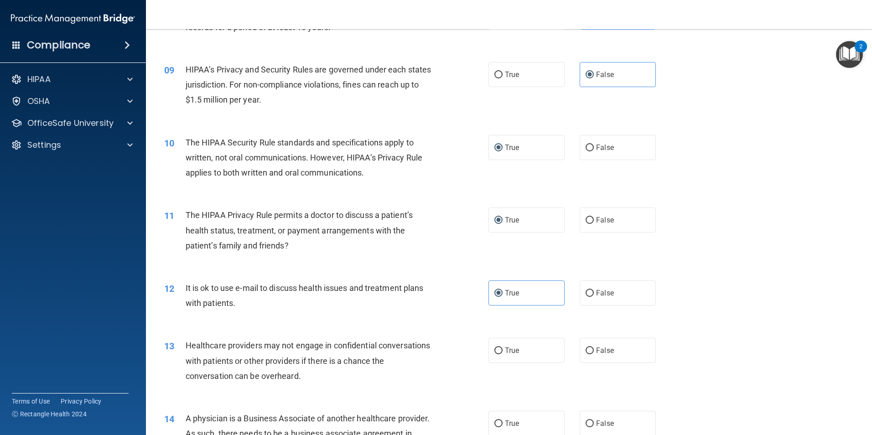
click at [502, 351] on input "True" at bounding box center [498, 350] width 8 height 7
radio input "true"
click at [610, 416] on label "False" at bounding box center [617, 423] width 76 height 25
click at [594, 420] on input "False" at bounding box center [589, 423] width 8 height 7
radio input "true"
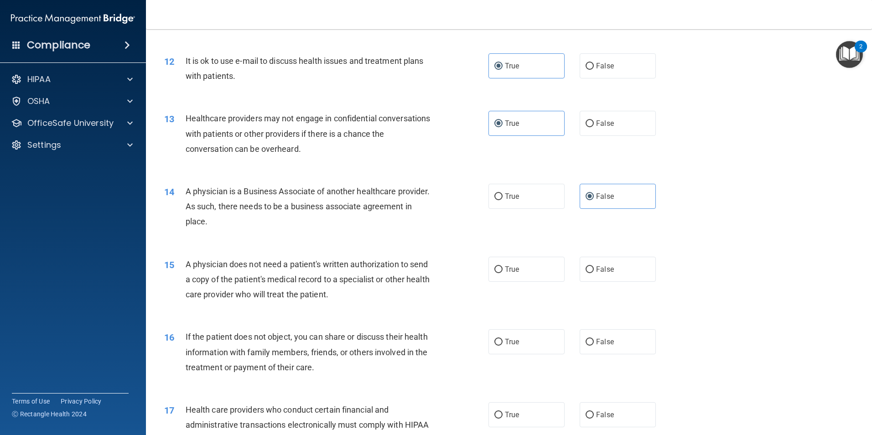
scroll to position [775, 0]
click at [515, 267] on span "True" at bounding box center [512, 268] width 14 height 9
click at [502, 267] on input "True" at bounding box center [498, 268] width 8 height 7
radio input "true"
click at [507, 336] on label "True" at bounding box center [526, 340] width 76 height 25
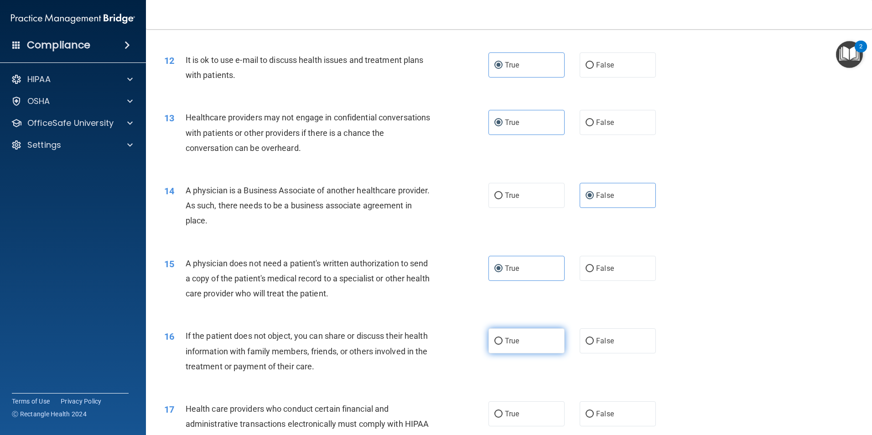
click at [502, 338] on input "True" at bounding box center [498, 341] width 8 height 7
radio input "true"
click at [519, 423] on label "True" at bounding box center [526, 413] width 76 height 25
click at [502, 418] on input "True" at bounding box center [498, 414] width 8 height 7
radio input "true"
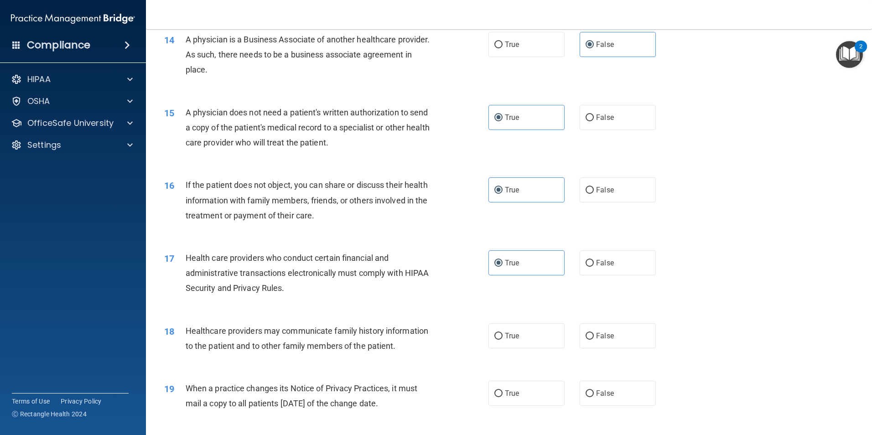
scroll to position [957, 0]
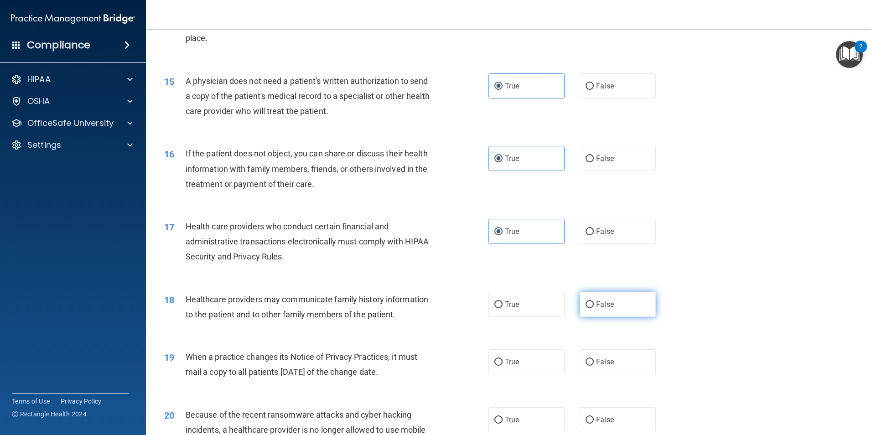
click at [579, 301] on label "False" at bounding box center [617, 304] width 76 height 25
click at [585, 301] on input "False" at bounding box center [589, 304] width 8 height 7
radio input "true"
click at [596, 360] on span "False" at bounding box center [605, 361] width 18 height 9
click at [593, 360] on input "False" at bounding box center [589, 362] width 8 height 7
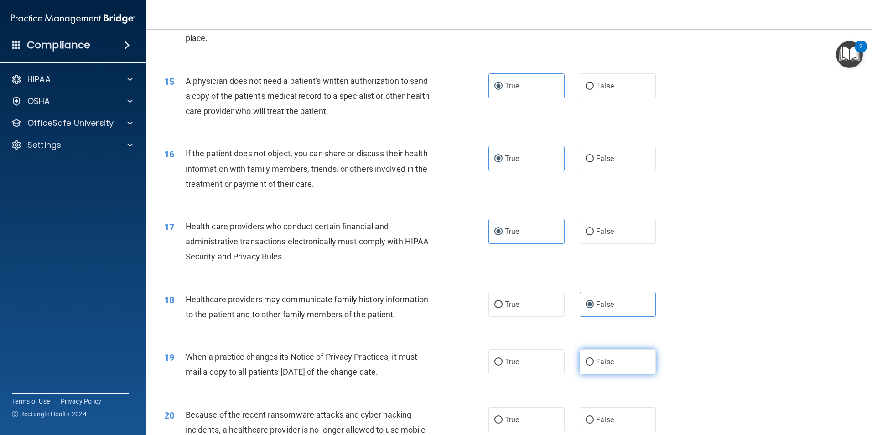
radio input "true"
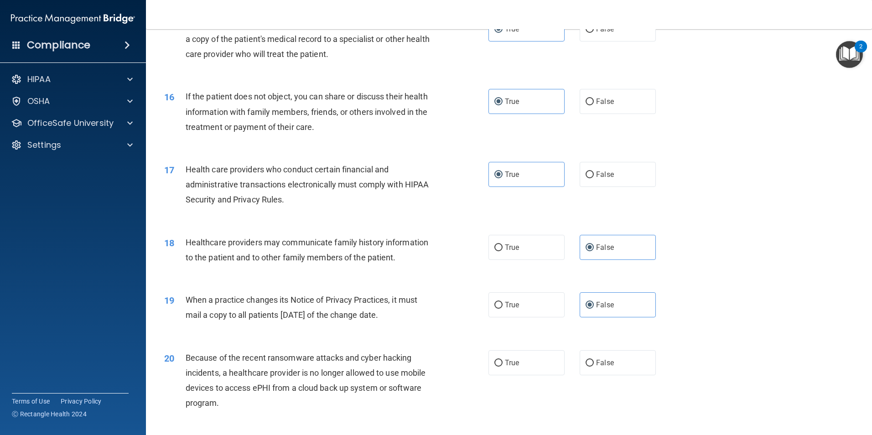
scroll to position [1094, 0]
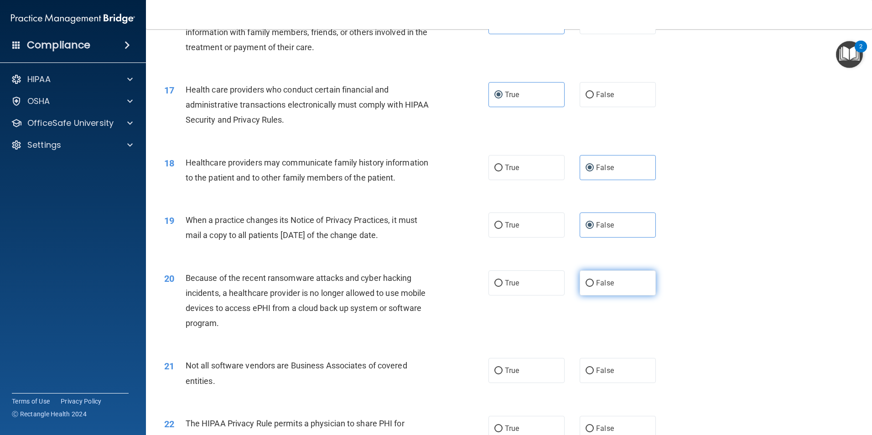
click at [579, 281] on label "False" at bounding box center [617, 282] width 76 height 25
click at [585, 281] on input "False" at bounding box center [589, 283] width 8 height 7
radio input "true"
click at [499, 373] on label "True" at bounding box center [526, 370] width 76 height 25
click at [499, 373] on input "True" at bounding box center [498, 370] width 8 height 7
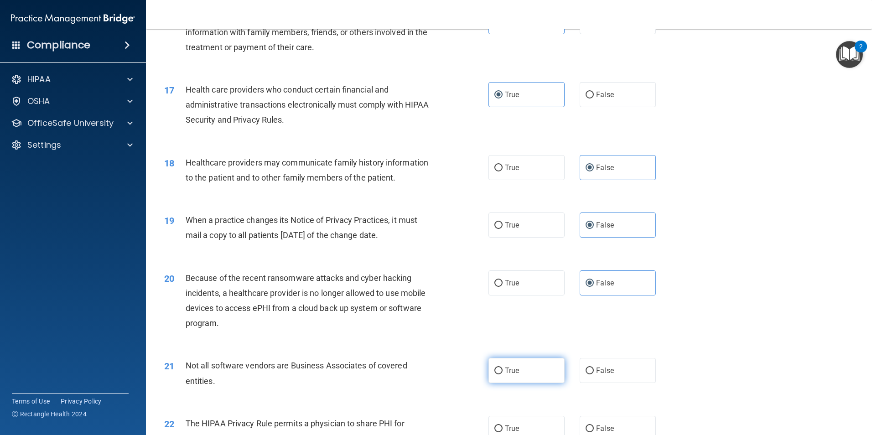
radio input "true"
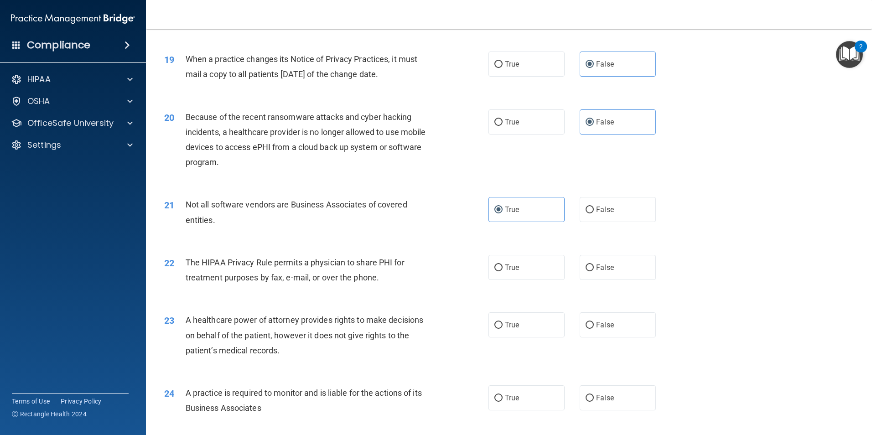
scroll to position [1277, 0]
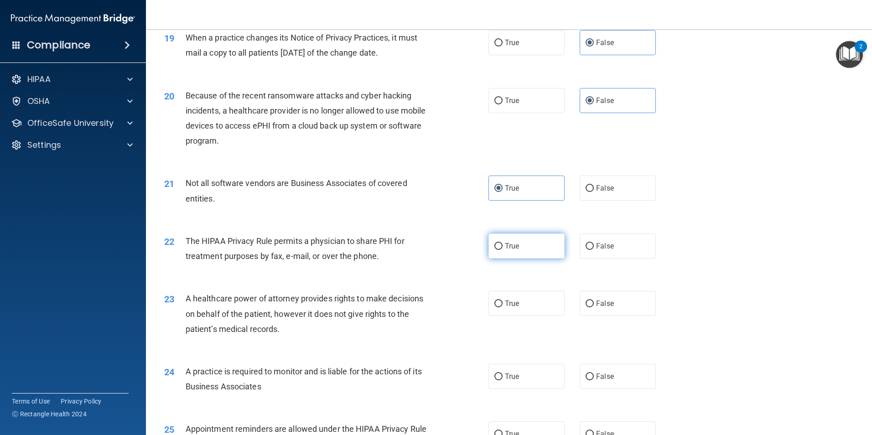
click at [495, 248] on input "True" at bounding box center [498, 246] width 8 height 7
radio input "true"
click at [585, 301] on input "False" at bounding box center [589, 303] width 8 height 7
radio input "true"
click at [598, 380] on span "False" at bounding box center [605, 376] width 18 height 9
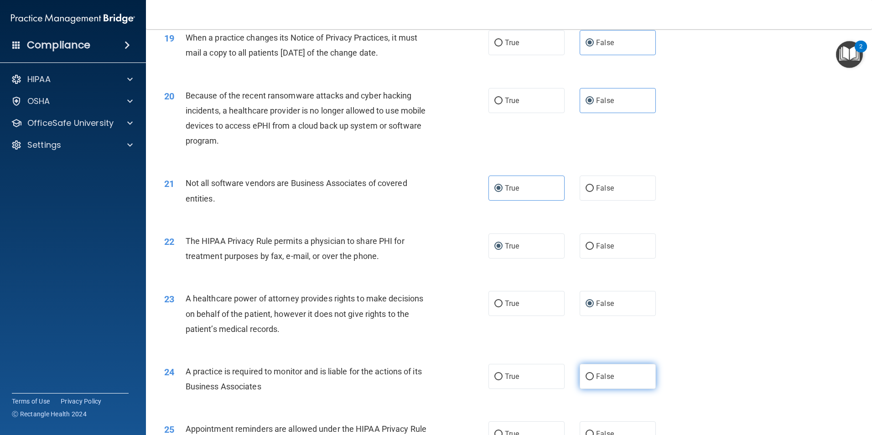
click at [594, 380] on input "False" at bounding box center [589, 376] width 8 height 7
radio input "true"
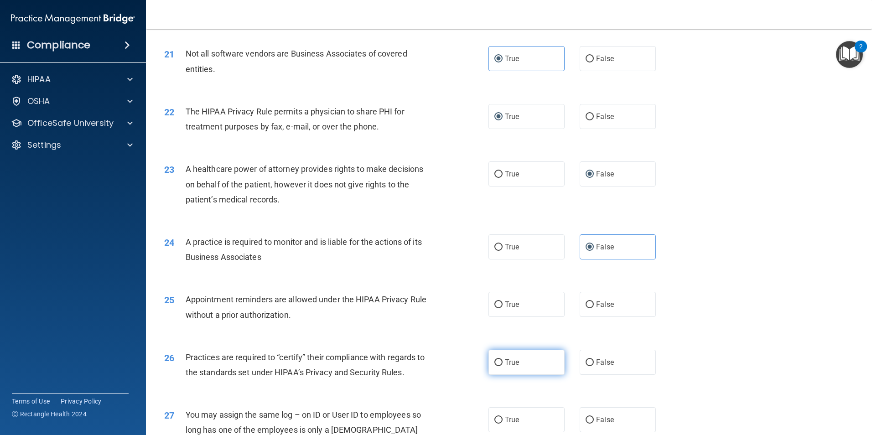
scroll to position [1459, 0]
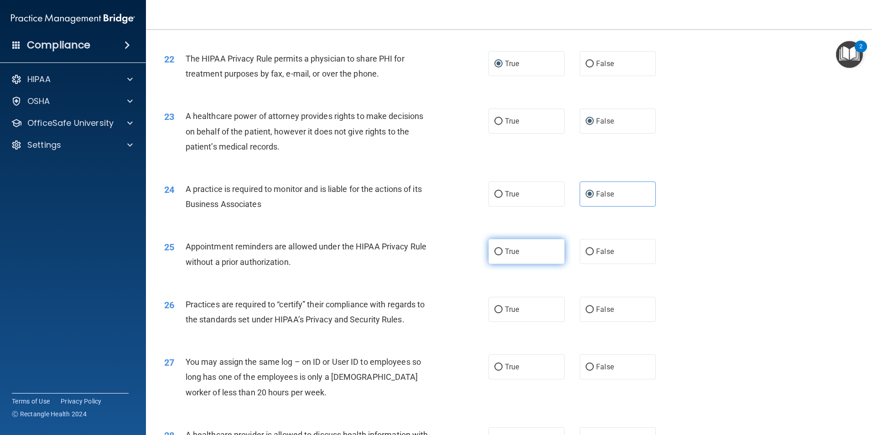
click at [494, 250] on input "True" at bounding box center [498, 251] width 8 height 7
radio input "true"
click at [594, 316] on label "False" at bounding box center [617, 309] width 76 height 25
click at [594, 313] on input "False" at bounding box center [589, 309] width 8 height 7
radio input "true"
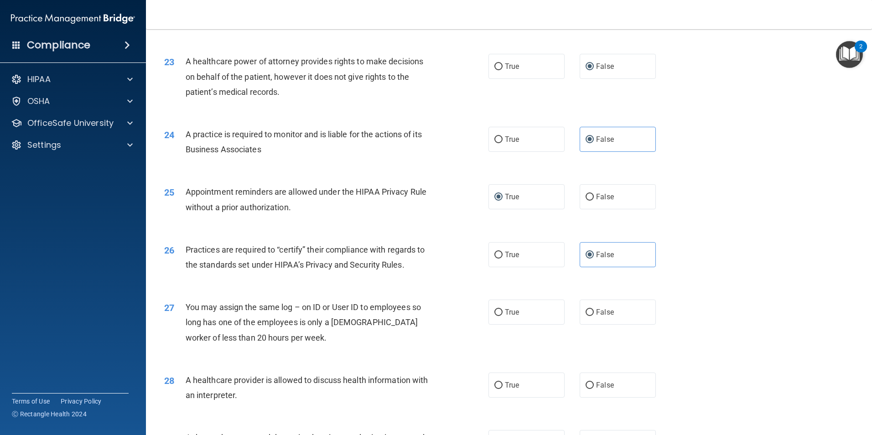
scroll to position [1596, 0]
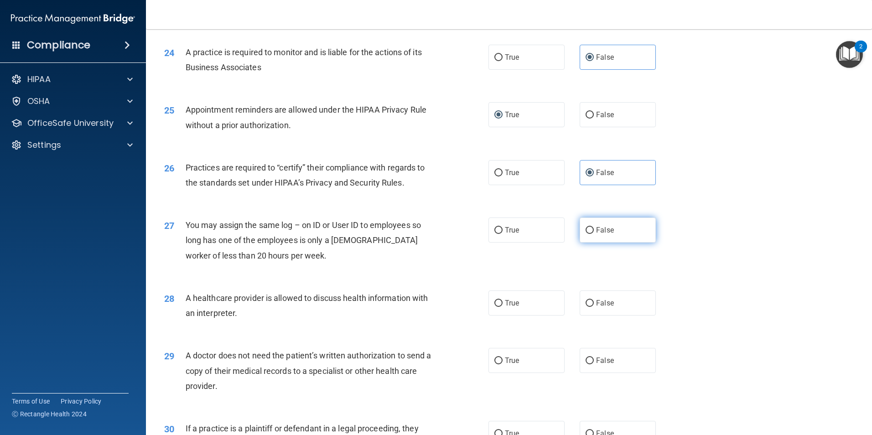
drag, startPoint x: 600, startPoint y: 237, endPoint x: 605, endPoint y: 301, distance: 64.0
click at [600, 238] on label "False" at bounding box center [617, 229] width 76 height 25
click at [594, 234] on input "False" at bounding box center [589, 230] width 8 height 7
radio input "true"
click at [605, 303] on span "False" at bounding box center [605, 303] width 18 height 9
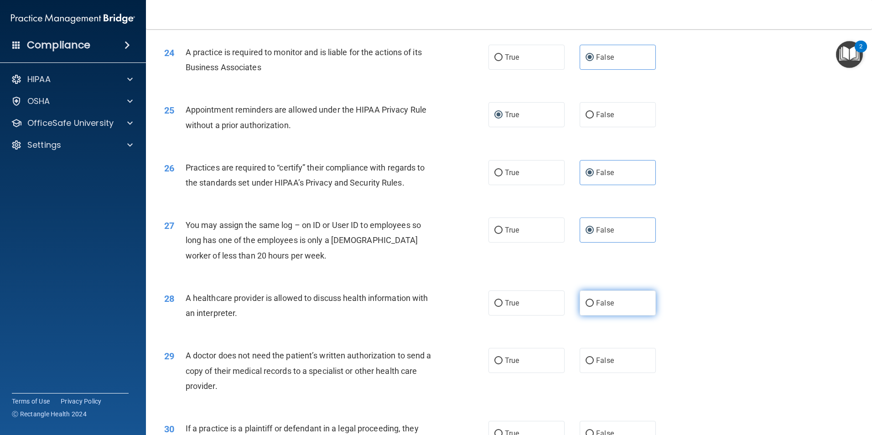
click at [594, 303] on input "False" at bounding box center [589, 303] width 8 height 7
radio input "true"
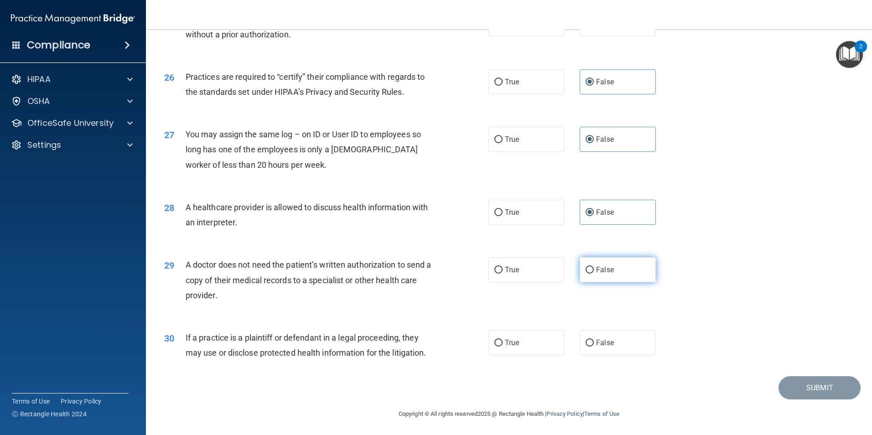
scroll to position [1687, 0]
click at [497, 274] on label "True" at bounding box center [526, 268] width 76 height 25
click at [497, 273] on input "True" at bounding box center [498, 269] width 8 height 7
radio input "true"
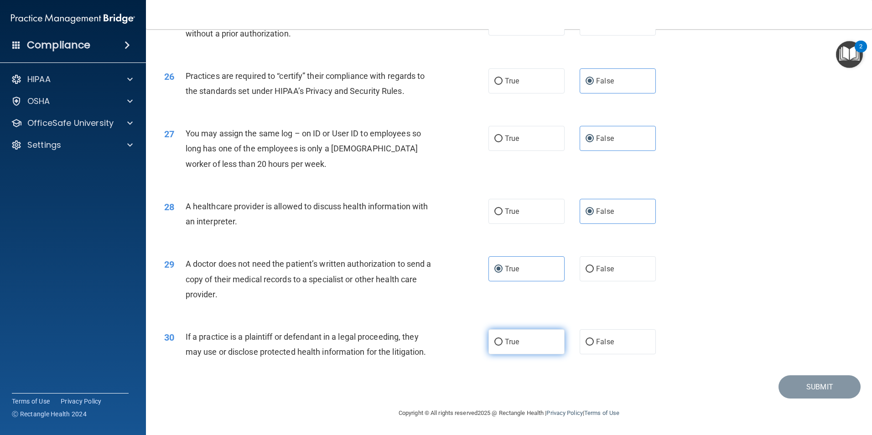
click at [509, 340] on span "True" at bounding box center [512, 341] width 14 height 9
click at [502, 340] on input "True" at bounding box center [498, 342] width 8 height 7
radio input "true"
click at [817, 391] on button "Submit" at bounding box center [819, 386] width 82 height 23
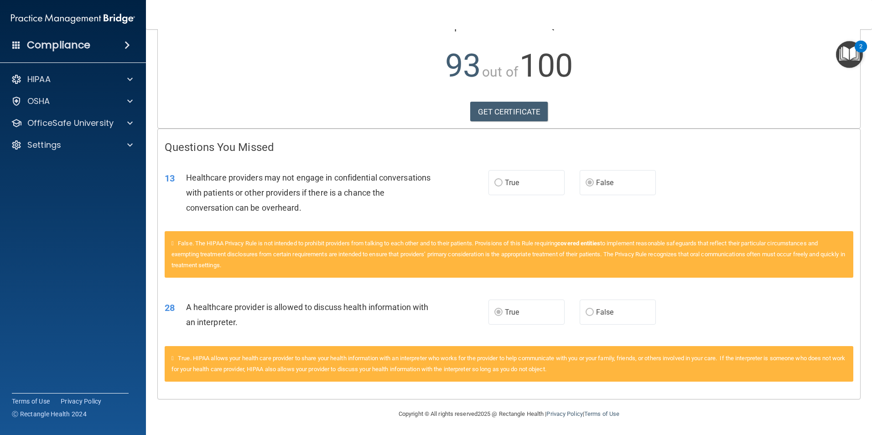
scroll to position [87, 0]
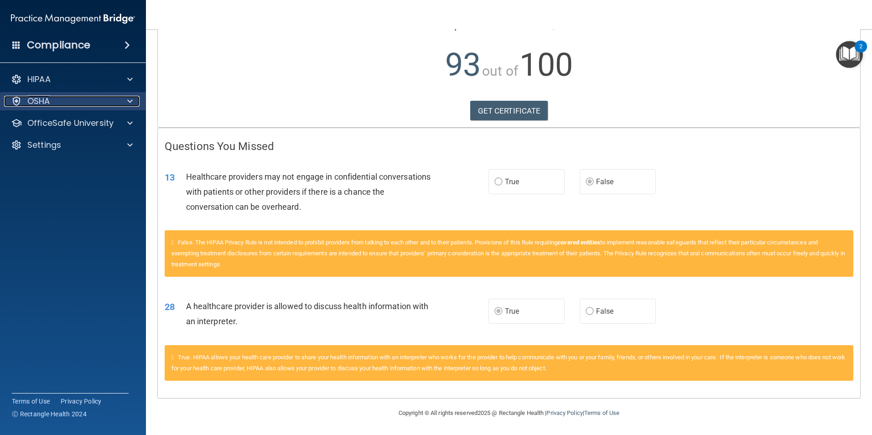
click at [129, 104] on span at bounding box center [129, 101] width 5 height 11
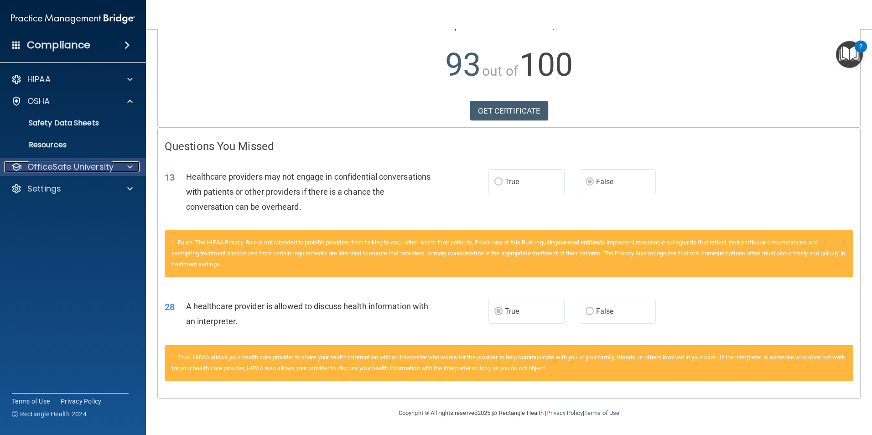
click at [121, 165] on div at bounding box center [128, 166] width 23 height 11
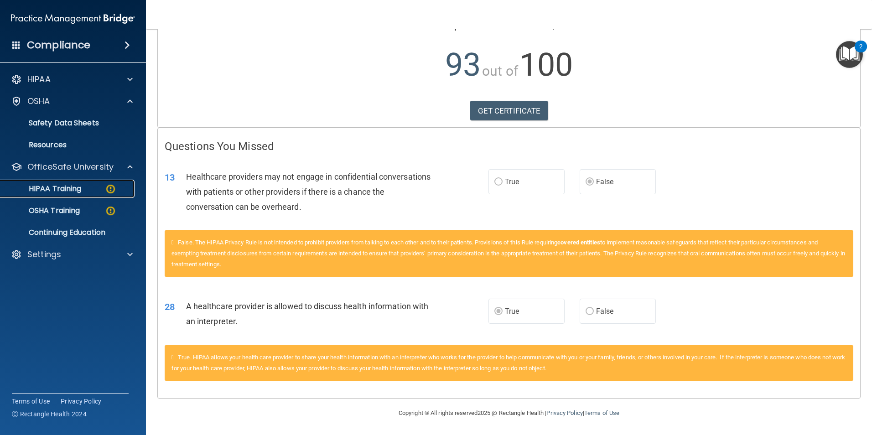
click at [101, 186] on div "HIPAA Training" at bounding box center [68, 188] width 124 height 9
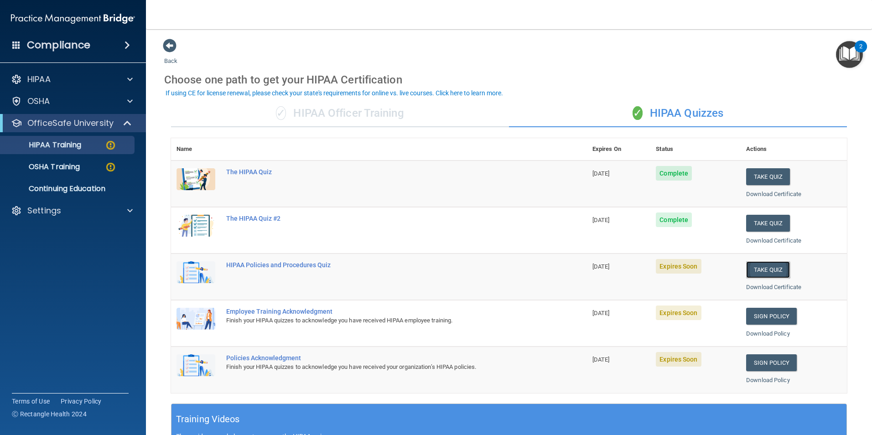
click at [763, 269] on button "Take Quiz" at bounding box center [768, 269] width 44 height 17
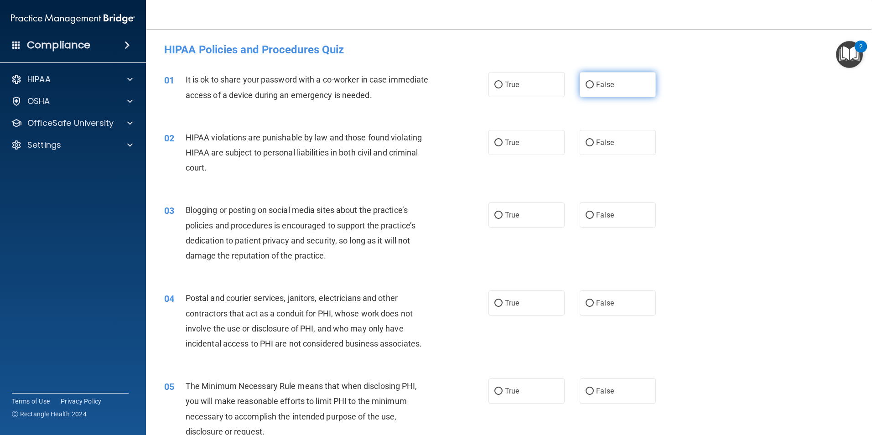
click at [586, 86] on input "False" at bounding box center [589, 85] width 8 height 7
radio input "true"
click at [505, 144] on span "True" at bounding box center [512, 142] width 14 height 9
click at [502, 144] on input "True" at bounding box center [498, 143] width 8 height 7
radio input "true"
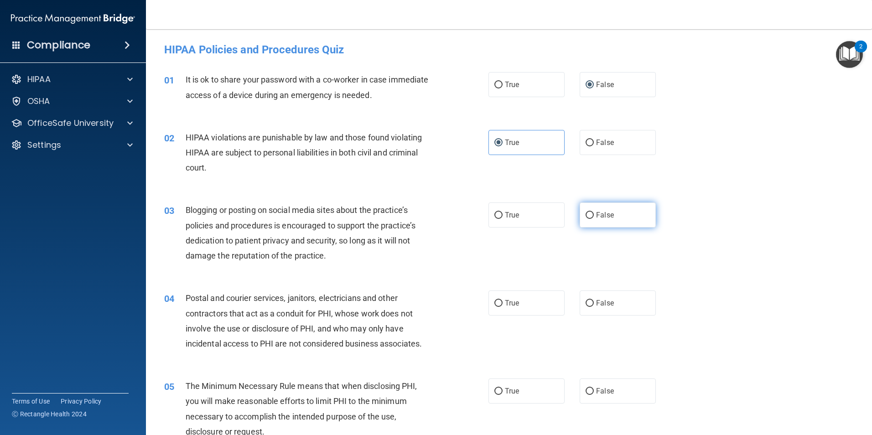
click at [596, 216] on span "False" at bounding box center [605, 215] width 18 height 9
click at [594, 216] on input "False" at bounding box center [589, 215] width 8 height 7
radio input "true"
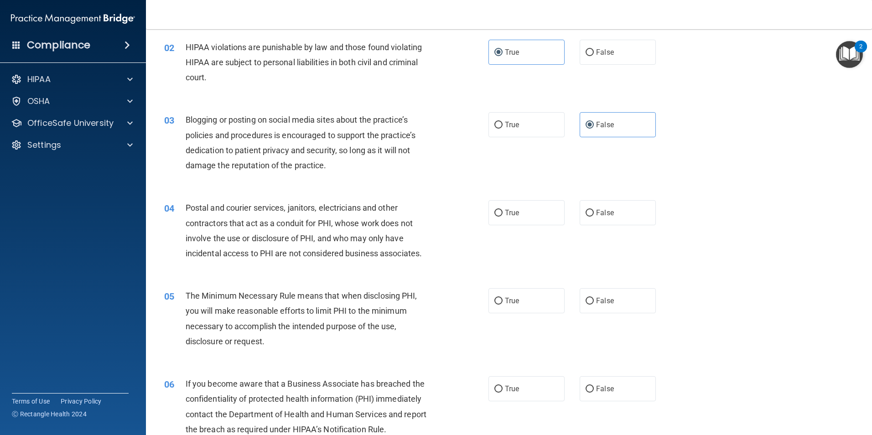
scroll to position [91, 0]
click at [508, 211] on span "True" at bounding box center [512, 211] width 14 height 9
click at [502, 211] on input "True" at bounding box center [498, 212] width 8 height 7
radio input "true"
click at [510, 307] on label "True" at bounding box center [526, 299] width 76 height 25
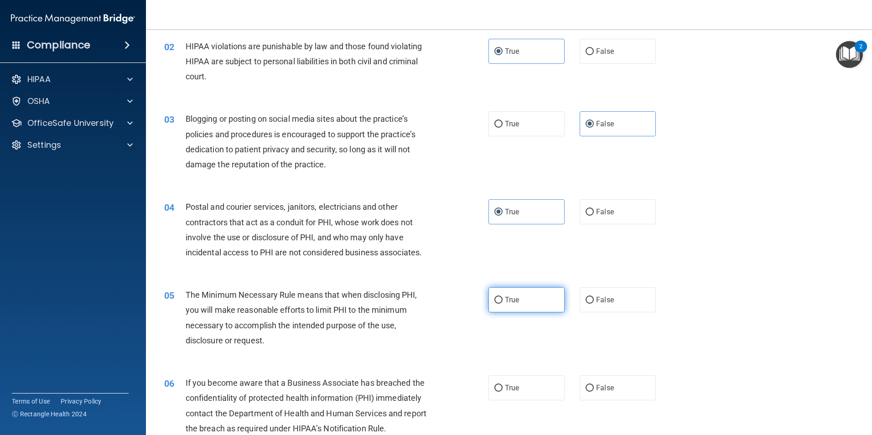
click at [488, 301] on label "True" at bounding box center [526, 299] width 76 height 25
click at [494, 301] on input "True" at bounding box center [498, 300] width 8 height 7
radio input "true"
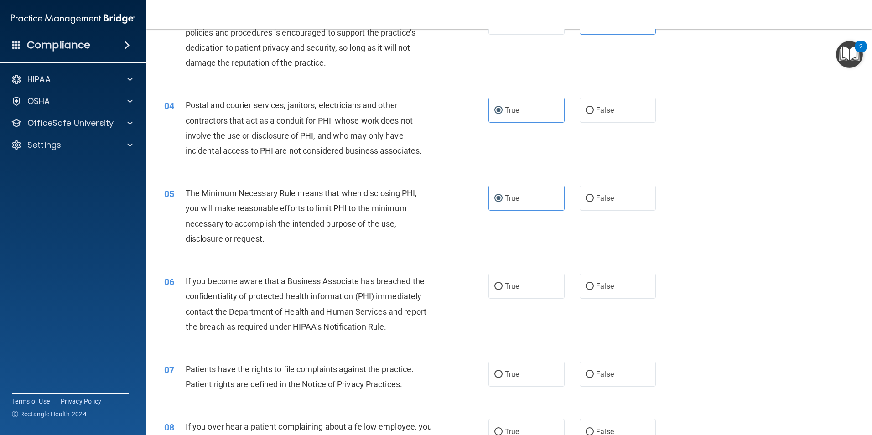
scroll to position [228, 0]
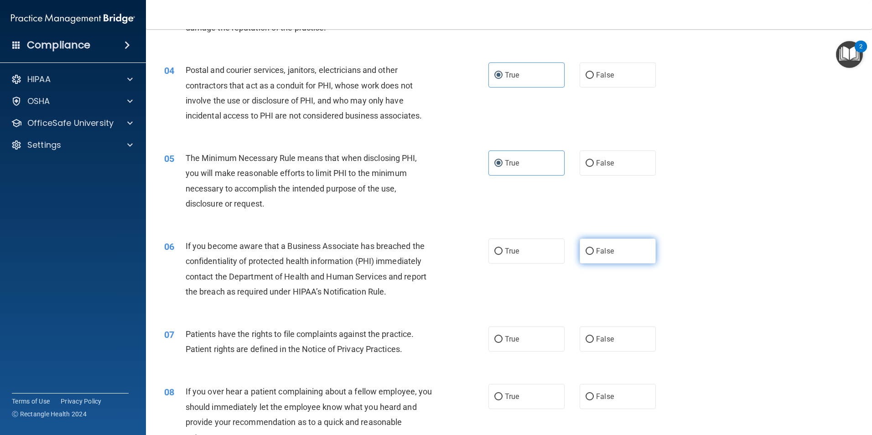
click at [585, 249] on input "False" at bounding box center [589, 251] width 8 height 7
radio input "true"
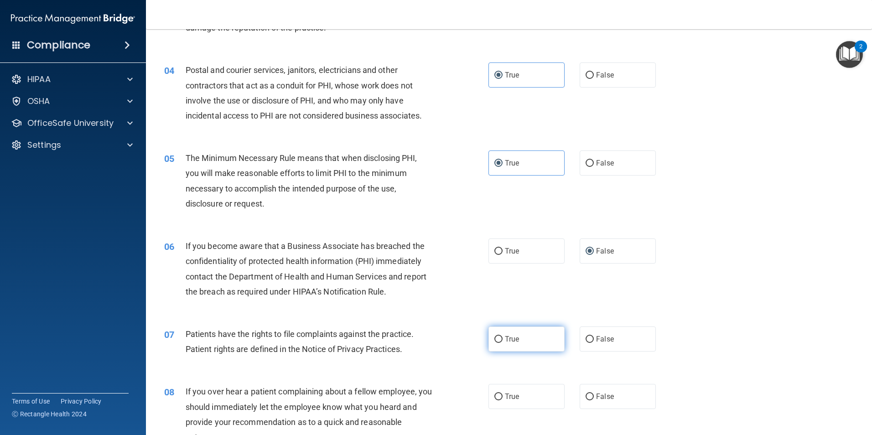
click at [505, 341] on span "True" at bounding box center [512, 339] width 14 height 9
click at [502, 341] on input "True" at bounding box center [498, 339] width 8 height 7
radio input "true"
click at [598, 400] on span "False" at bounding box center [605, 396] width 18 height 9
click at [594, 400] on input "False" at bounding box center [589, 396] width 8 height 7
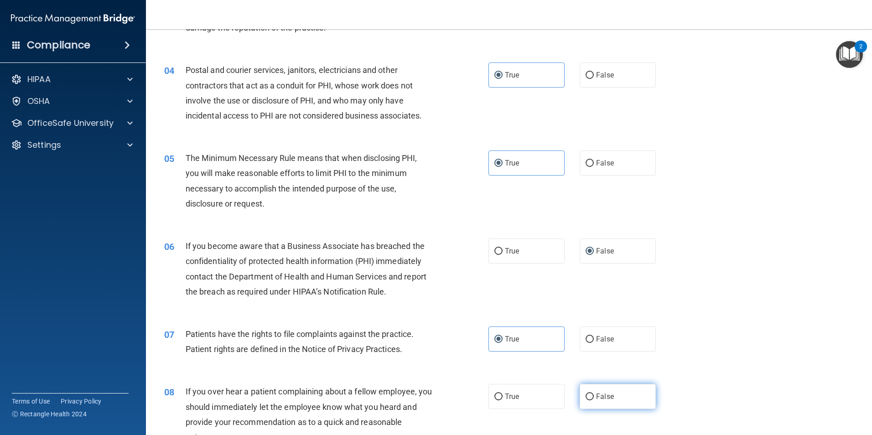
radio input "true"
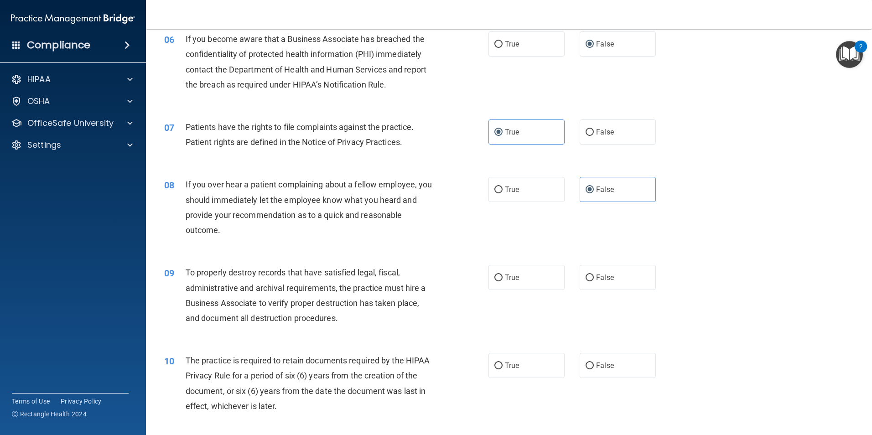
scroll to position [456, 0]
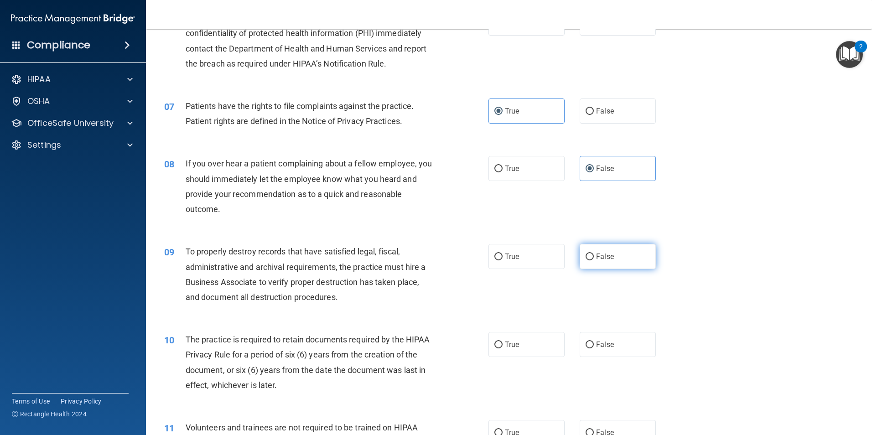
click at [609, 253] on span "False" at bounding box center [605, 256] width 18 height 9
click at [594, 253] on input "False" at bounding box center [589, 256] width 8 height 7
radio input "true"
click at [517, 347] on label "True" at bounding box center [526, 344] width 76 height 25
click at [502, 347] on input "True" at bounding box center [498, 344] width 8 height 7
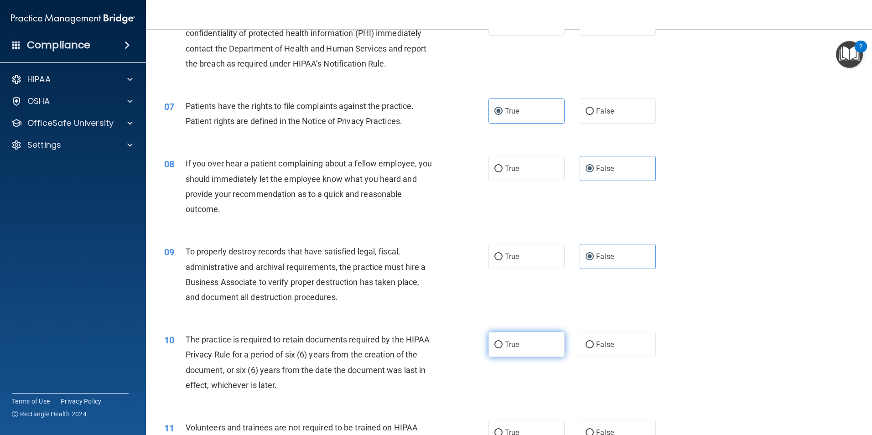
radio input "true"
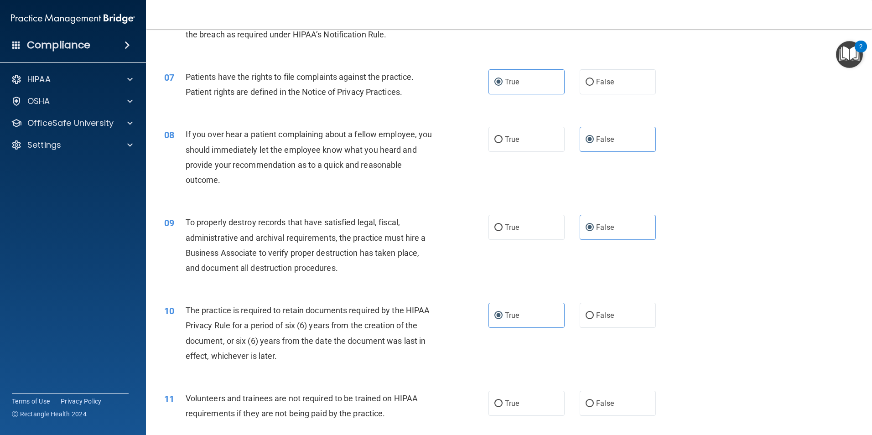
scroll to position [593, 0]
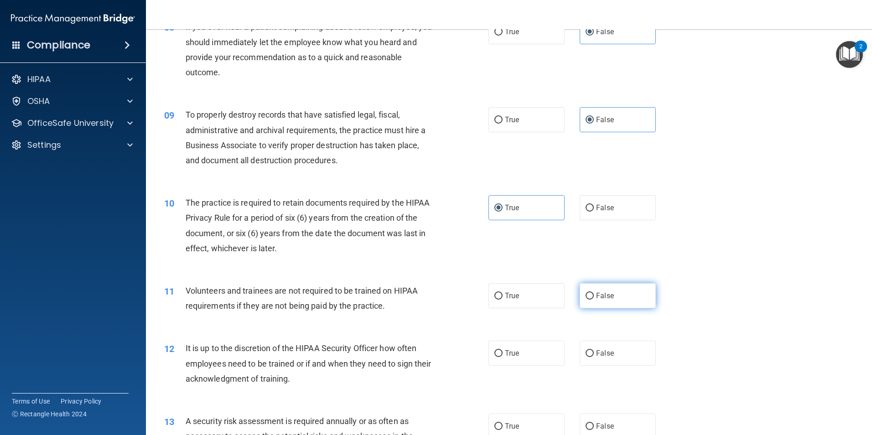
click at [600, 297] on span "False" at bounding box center [605, 295] width 18 height 9
click at [594, 297] on input "False" at bounding box center [589, 296] width 8 height 7
radio input "true"
click at [612, 356] on label "False" at bounding box center [617, 353] width 76 height 25
click at [594, 356] on input "False" at bounding box center [589, 353] width 8 height 7
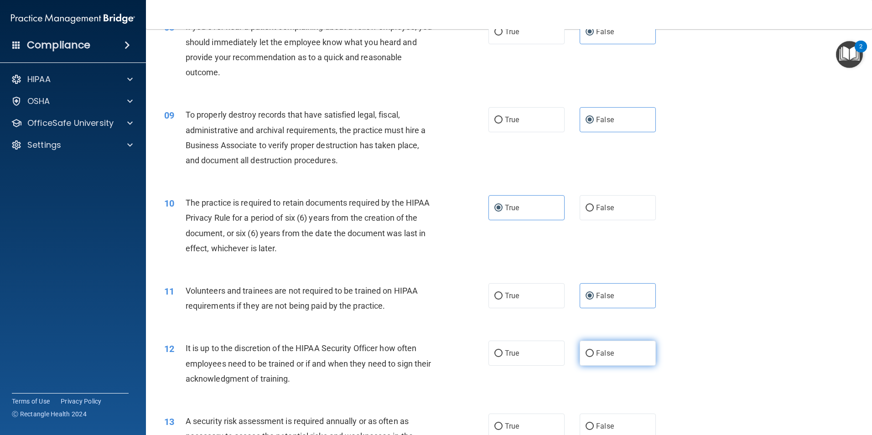
radio input "true"
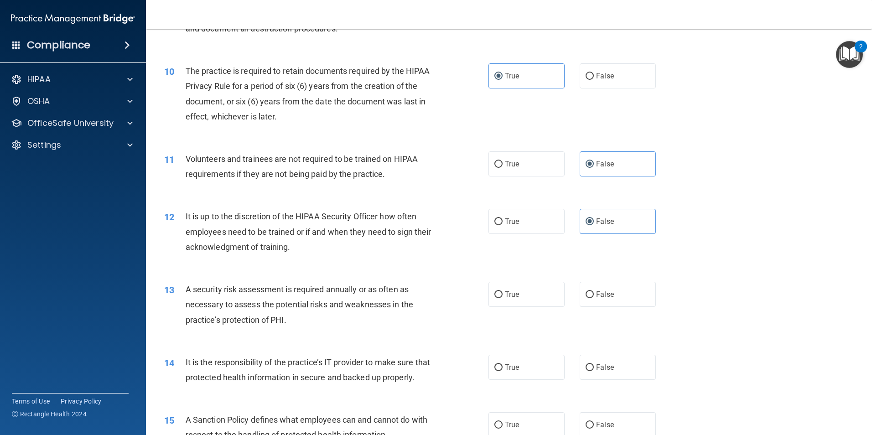
scroll to position [729, 0]
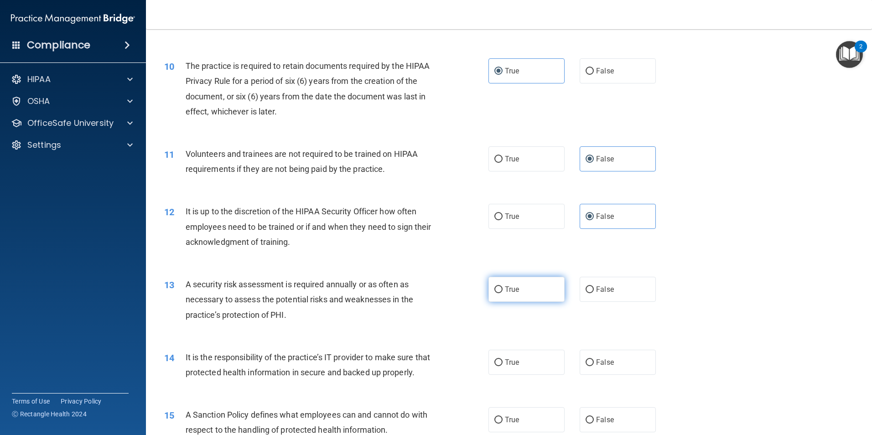
click at [512, 291] on span "True" at bounding box center [512, 289] width 14 height 9
click at [502, 291] on input "True" at bounding box center [498, 289] width 8 height 7
radio input "true"
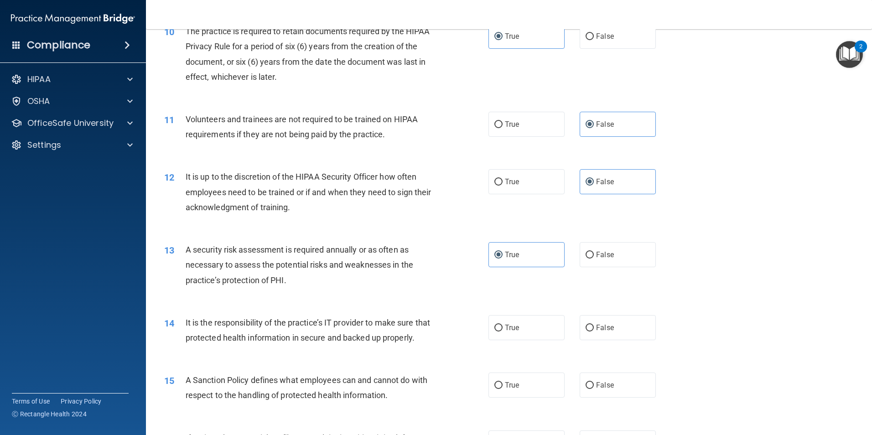
scroll to position [821, 0]
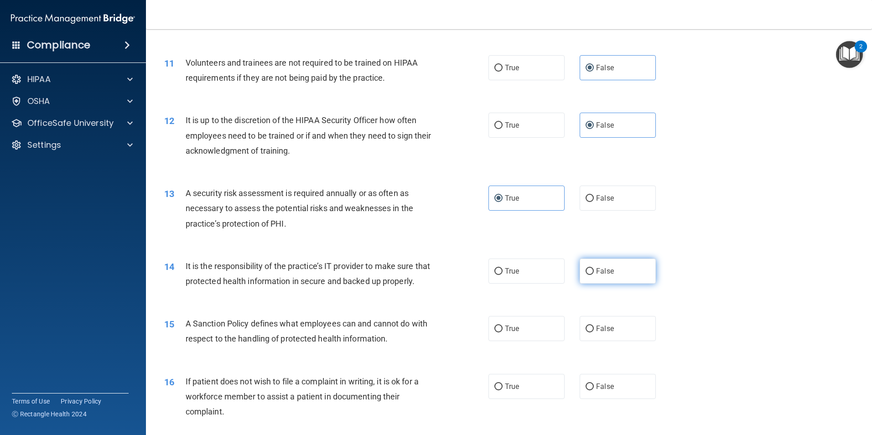
click at [596, 270] on span "False" at bounding box center [605, 271] width 18 height 9
click at [593, 270] on input "False" at bounding box center [589, 271] width 8 height 7
radio input "true"
click at [596, 333] on span "False" at bounding box center [605, 328] width 18 height 9
click at [593, 332] on input "False" at bounding box center [589, 329] width 8 height 7
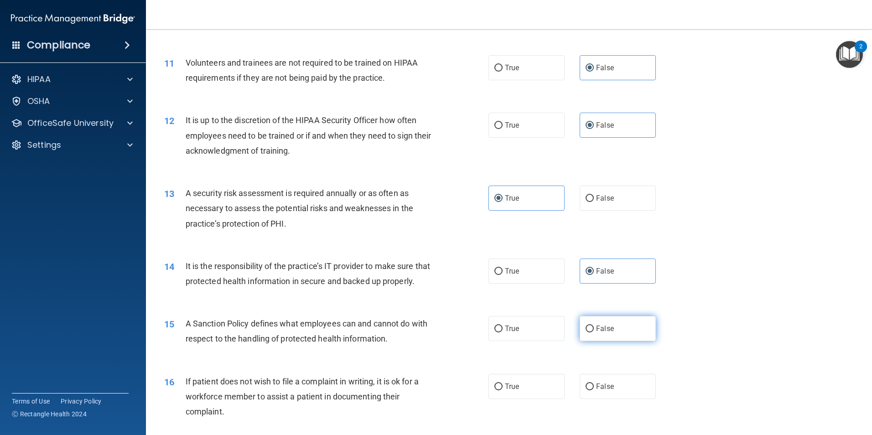
radio input "true"
click at [494, 390] on input "True" at bounding box center [498, 386] width 8 height 7
radio input "true"
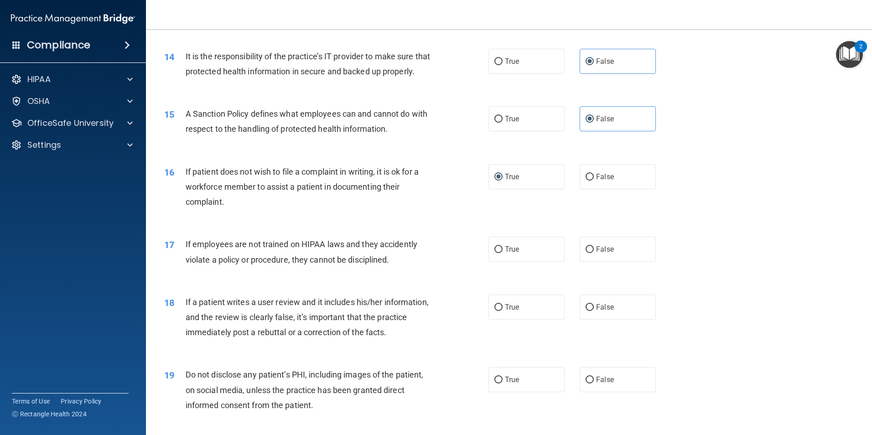
scroll to position [1049, 0]
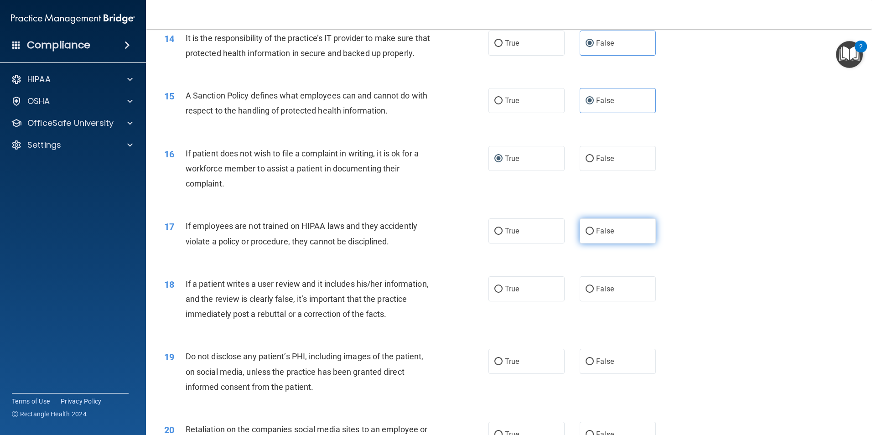
click at [590, 243] on label "False" at bounding box center [617, 230] width 76 height 25
click at [590, 235] on input "False" at bounding box center [589, 231] width 8 height 7
radio input "true"
click at [587, 293] on input "False" at bounding box center [589, 289] width 8 height 7
radio input "true"
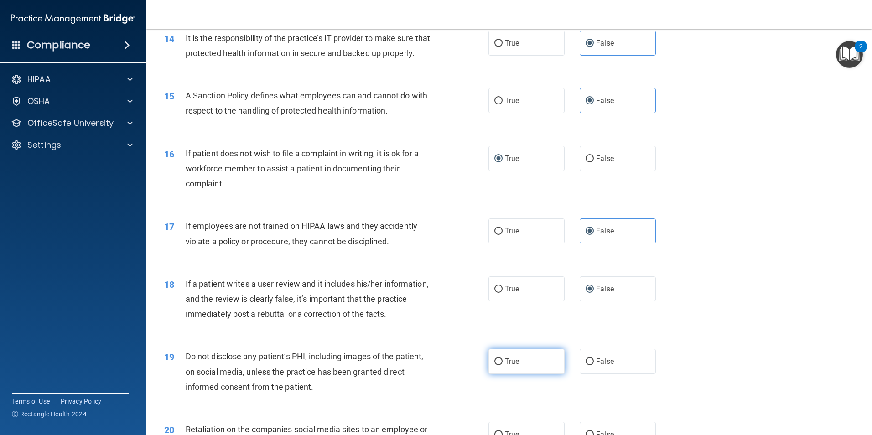
click at [501, 374] on label "True" at bounding box center [526, 361] width 76 height 25
click at [501, 365] on input "True" at bounding box center [498, 361] width 8 height 7
radio input "true"
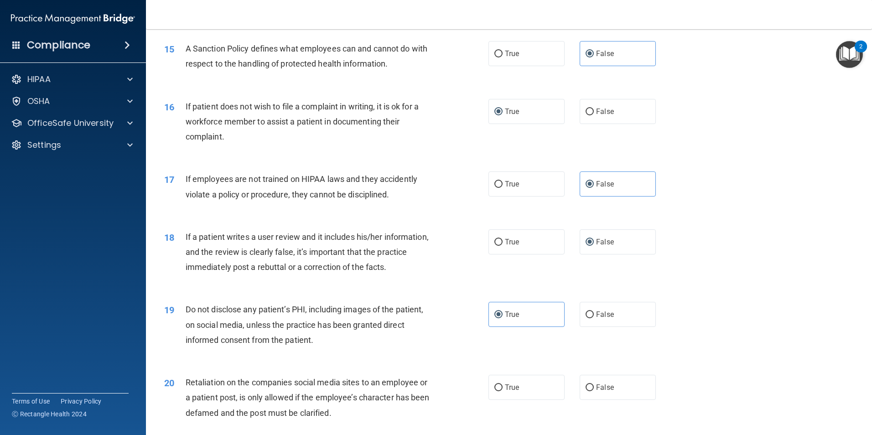
scroll to position [1231, 0]
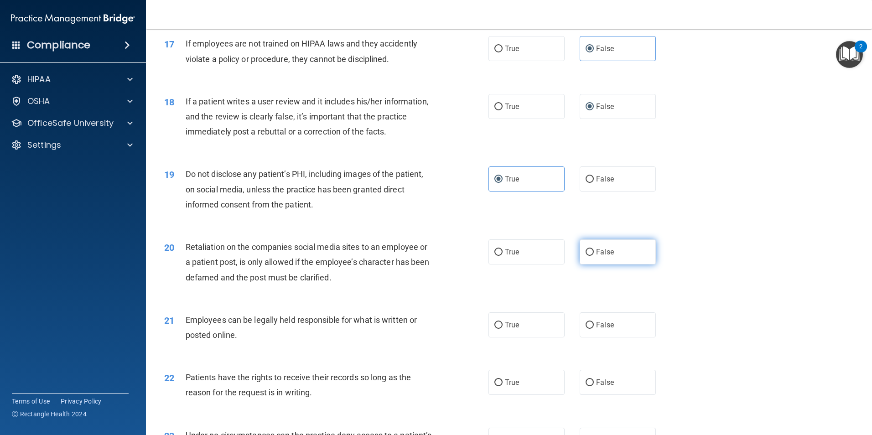
click at [597, 264] on label "False" at bounding box center [617, 251] width 76 height 25
click at [594, 256] on input "False" at bounding box center [589, 252] width 8 height 7
radio input "true"
click at [506, 329] on span "True" at bounding box center [512, 325] width 14 height 9
click at [502, 329] on input "True" at bounding box center [498, 325] width 8 height 7
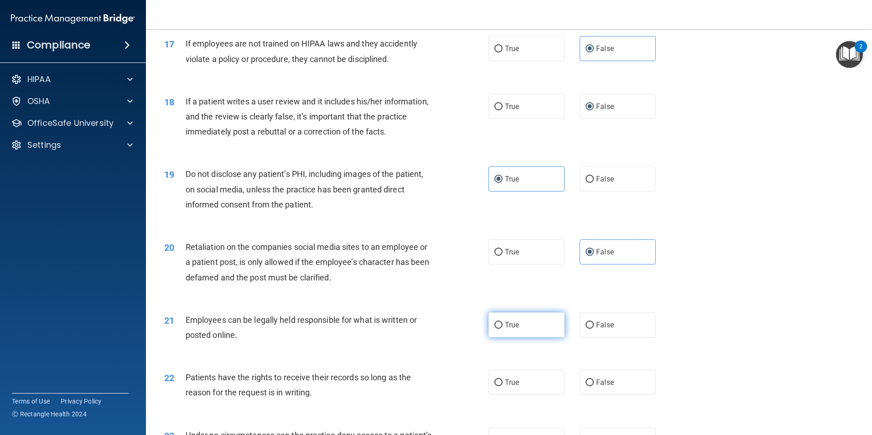
radio input "true"
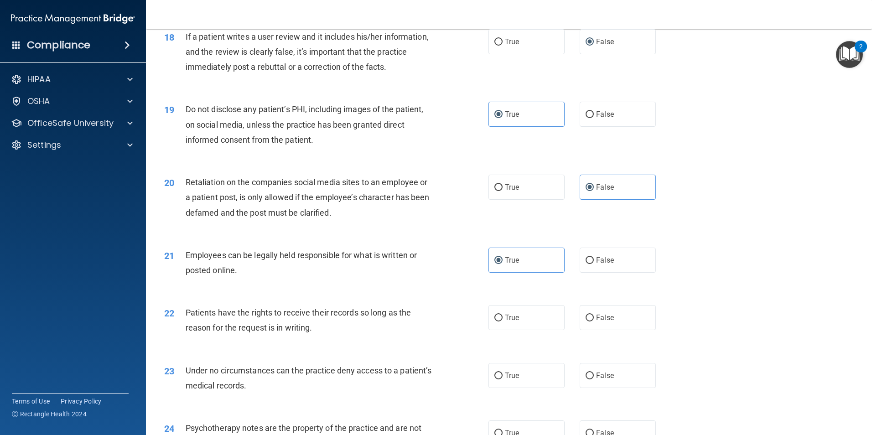
scroll to position [1322, 0]
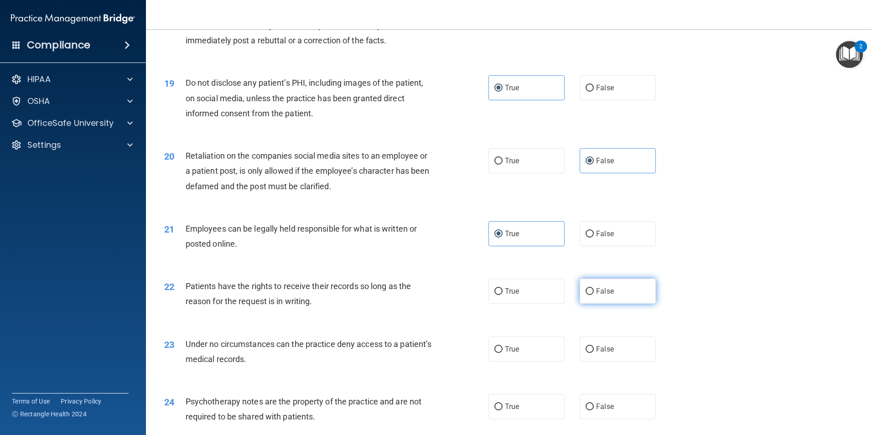
click at [596, 295] on span "False" at bounding box center [605, 291] width 18 height 9
click at [594, 295] on input "False" at bounding box center [589, 291] width 8 height 7
radio input "true"
click at [596, 353] on span "False" at bounding box center [605, 349] width 18 height 9
click at [594, 353] on input "False" at bounding box center [589, 349] width 8 height 7
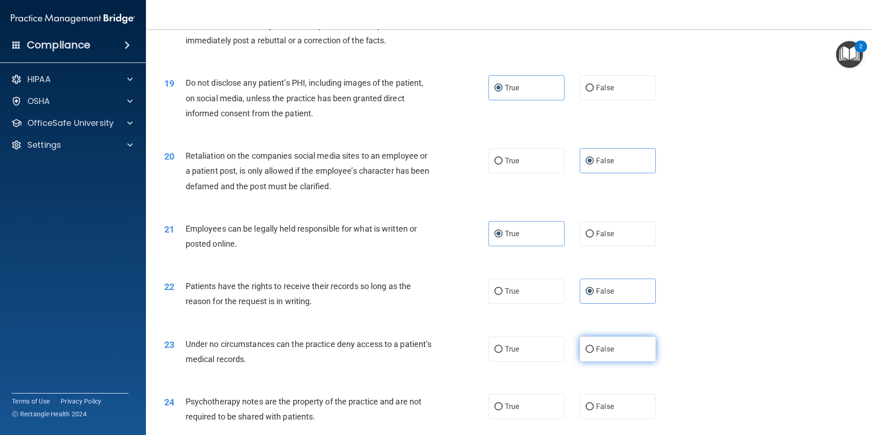
radio input "true"
click at [504, 419] on label "True" at bounding box center [526, 406] width 76 height 25
click at [502, 410] on input "True" at bounding box center [498, 406] width 8 height 7
radio input "true"
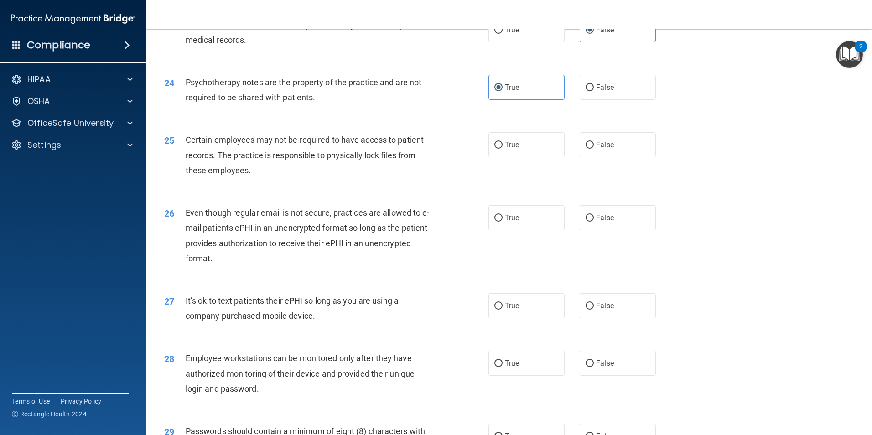
scroll to position [1687, 0]
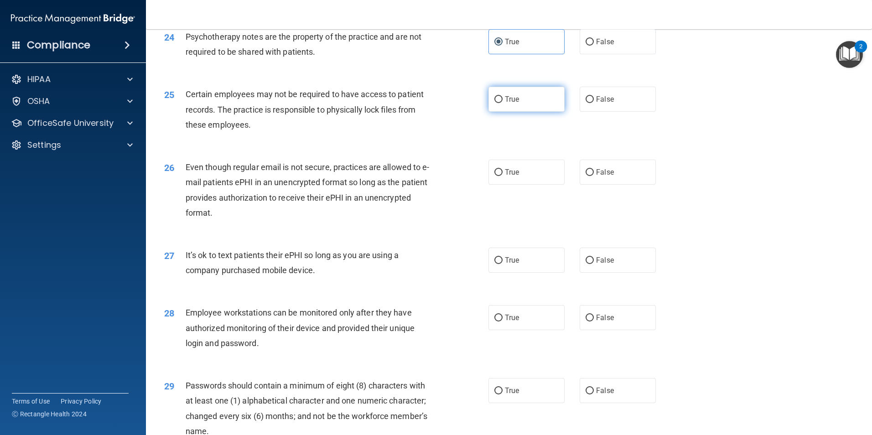
click at [495, 108] on label "True" at bounding box center [526, 99] width 76 height 25
click at [495, 103] on input "True" at bounding box center [498, 99] width 8 height 7
radio input "true"
click at [504, 185] on label "True" at bounding box center [526, 172] width 76 height 25
click at [502, 176] on input "True" at bounding box center [498, 172] width 8 height 7
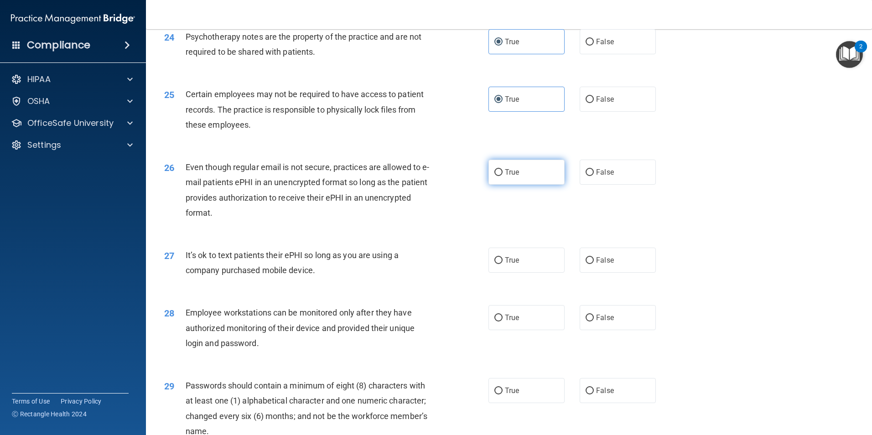
radio input "true"
click at [594, 273] on label "False" at bounding box center [617, 260] width 76 height 25
click at [594, 264] on input "False" at bounding box center [589, 260] width 8 height 7
radio input "true"
click at [599, 330] on label "False" at bounding box center [617, 317] width 76 height 25
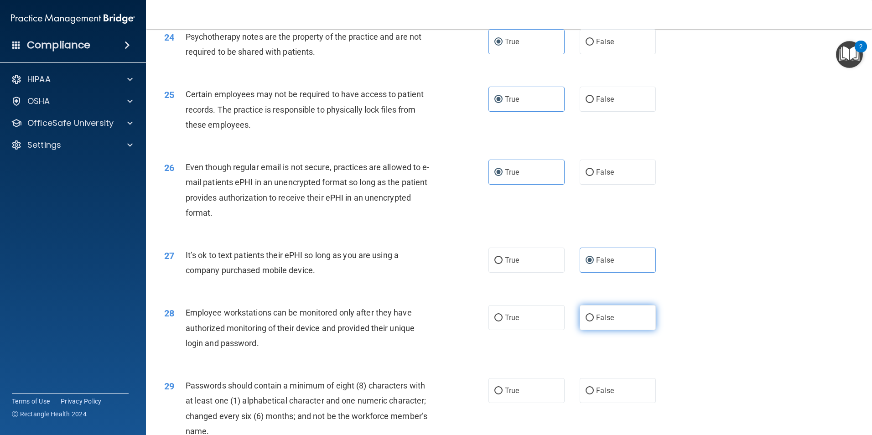
click at [594, 321] on input "False" at bounding box center [589, 318] width 8 height 7
radio input "true"
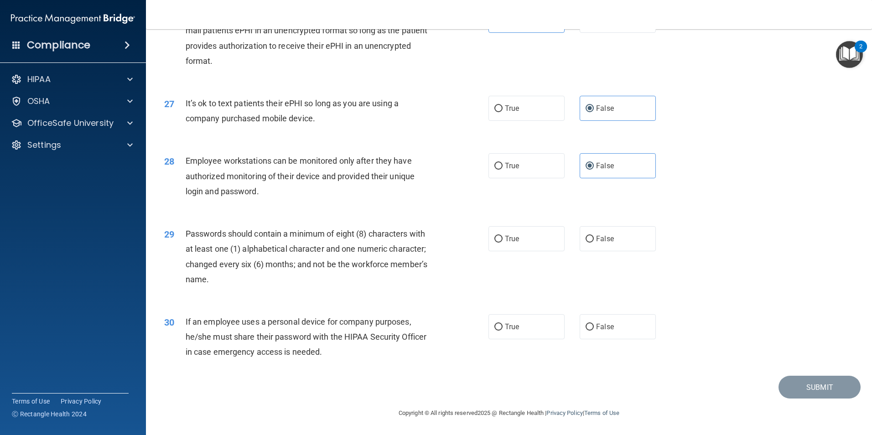
scroll to position [1854, 0]
click at [495, 243] on input "True" at bounding box center [498, 239] width 8 height 7
radio input "true"
click at [605, 332] on label "False" at bounding box center [617, 326] width 76 height 25
click at [594, 331] on input "False" at bounding box center [589, 327] width 8 height 7
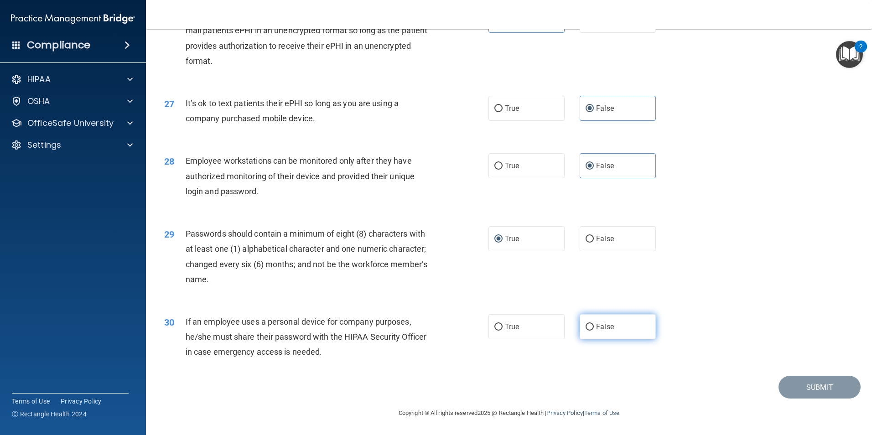
radio input "true"
click at [816, 389] on button "Submit" at bounding box center [819, 387] width 82 height 23
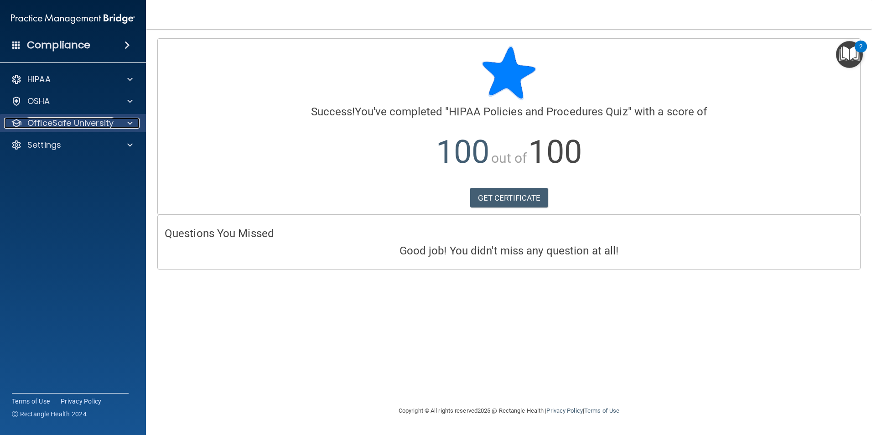
click at [127, 123] on div at bounding box center [128, 123] width 23 height 11
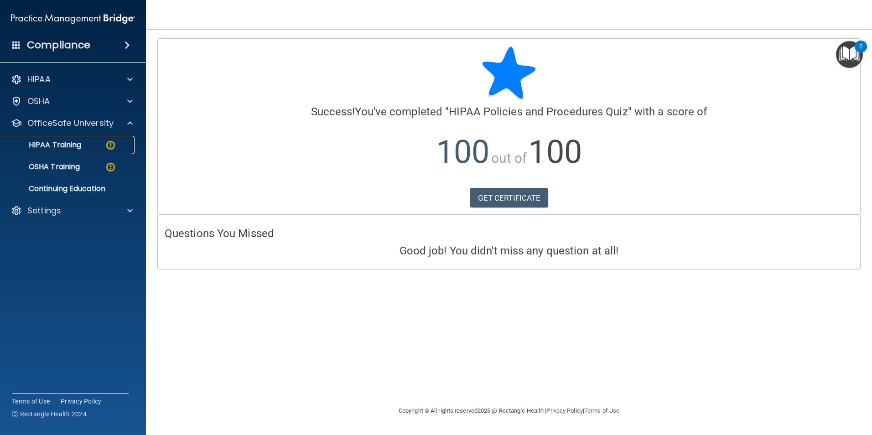
click at [109, 146] on img at bounding box center [110, 145] width 11 height 11
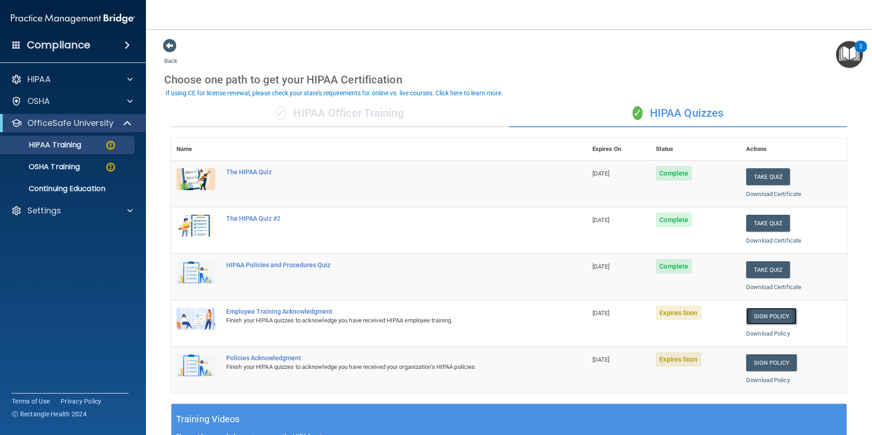
click at [775, 316] on link "Sign Policy" at bounding box center [771, 316] width 51 height 17
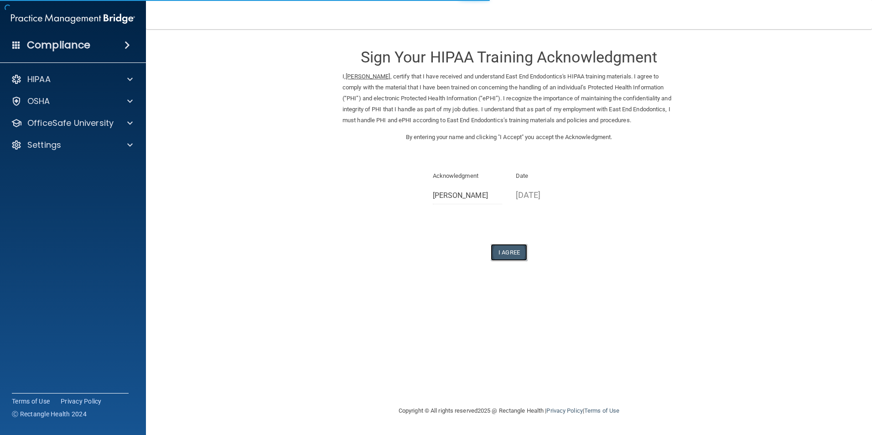
click at [500, 261] on button "I Agree" at bounding box center [509, 252] width 36 height 17
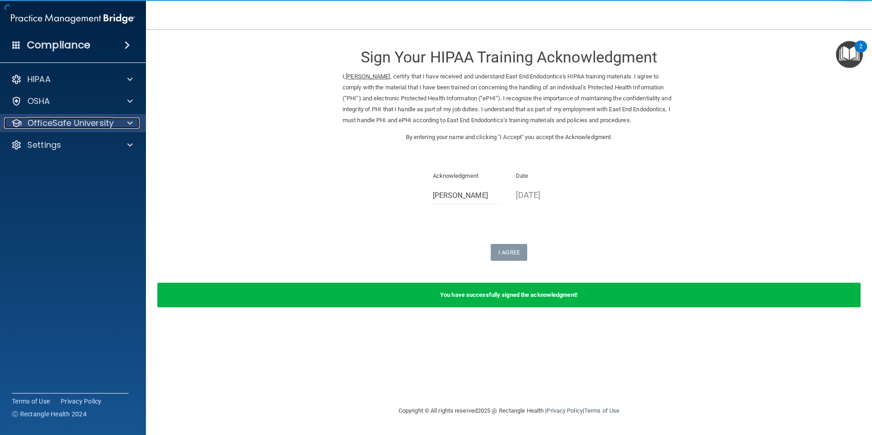
click at [127, 125] on span at bounding box center [129, 123] width 5 height 11
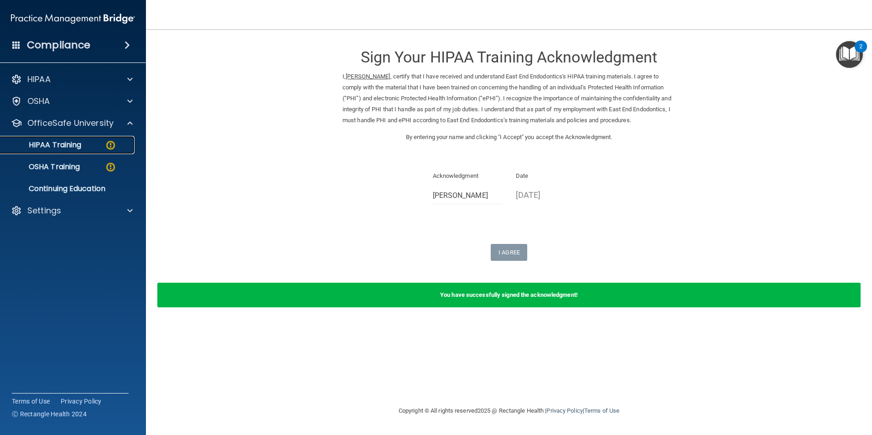
click at [100, 148] on div "HIPAA Training" at bounding box center [68, 144] width 124 height 9
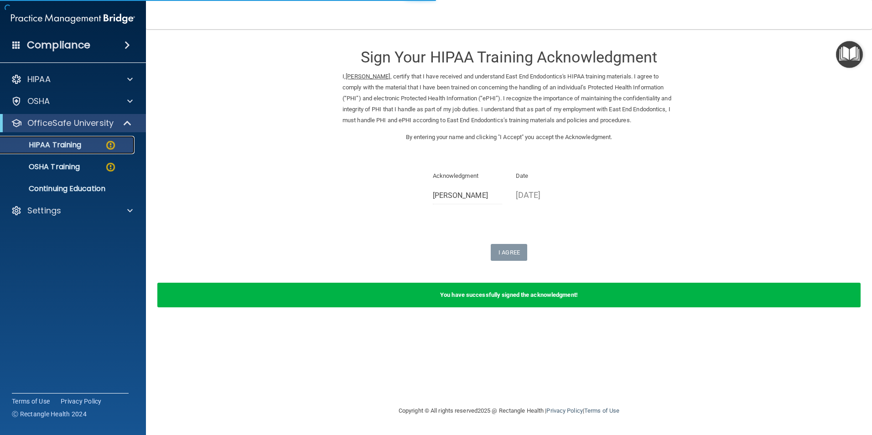
click at [112, 149] on img at bounding box center [110, 145] width 11 height 11
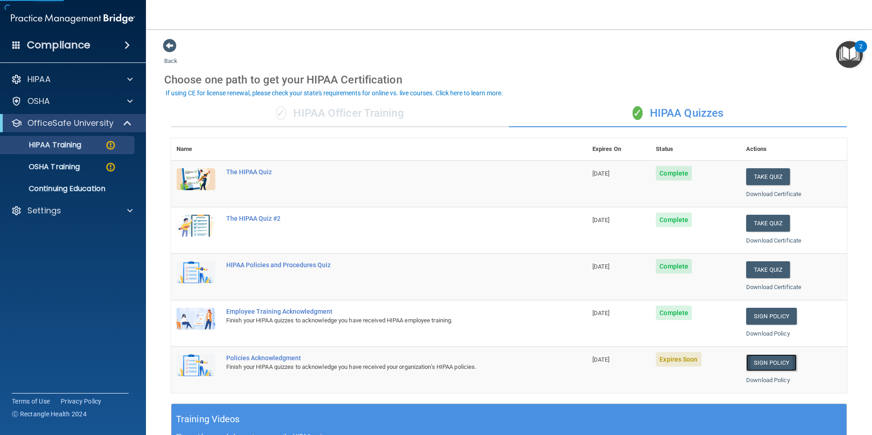
click at [765, 365] on link "Sign Policy" at bounding box center [771, 362] width 51 height 17
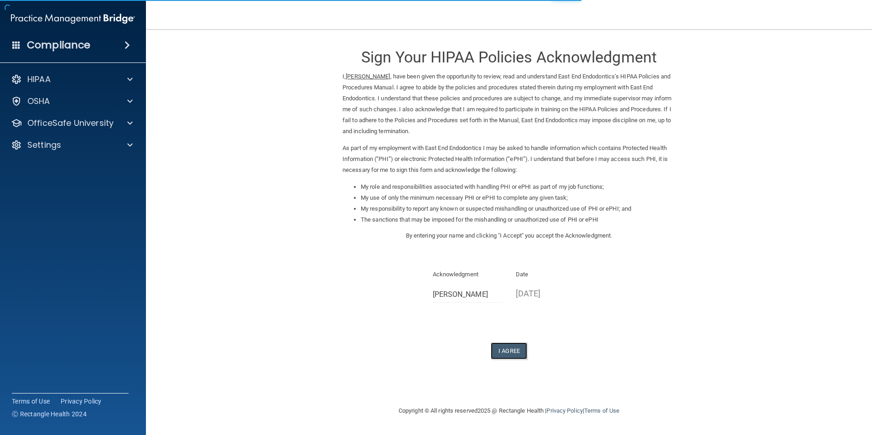
click at [516, 353] on button "I Agree" at bounding box center [509, 350] width 36 height 17
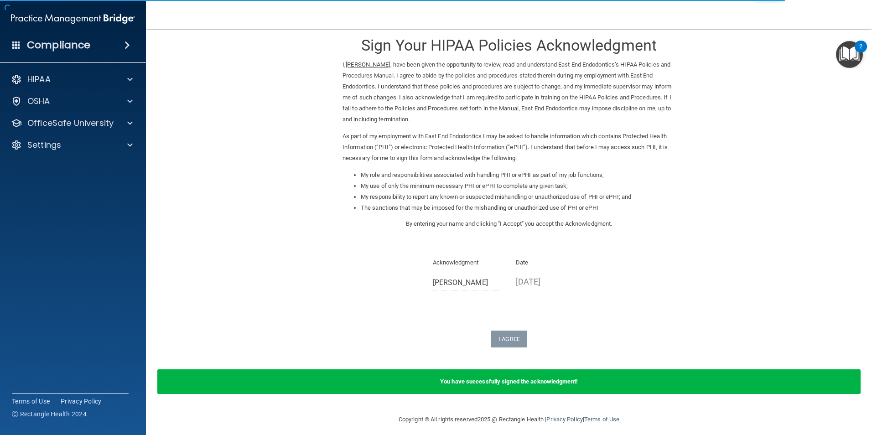
scroll to position [18, 0]
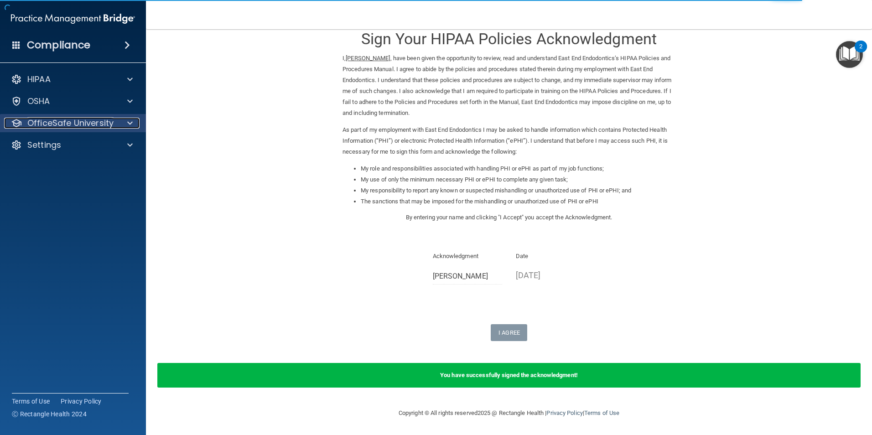
click at [116, 123] on div "OfficeSafe University" at bounding box center [60, 123] width 113 height 11
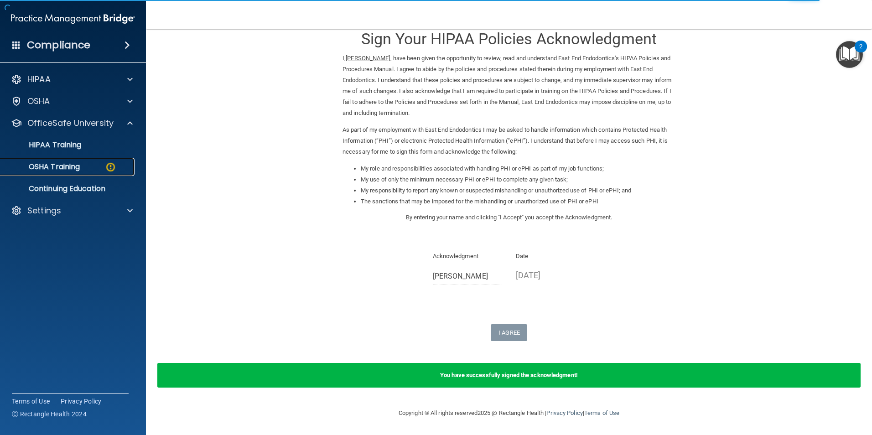
click at [112, 170] on img at bounding box center [110, 166] width 11 height 11
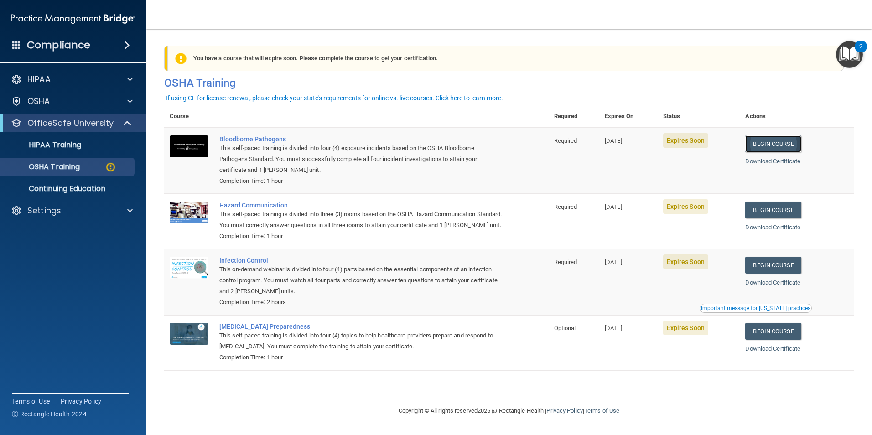
click at [789, 141] on link "Begin Course" at bounding box center [773, 143] width 56 height 17
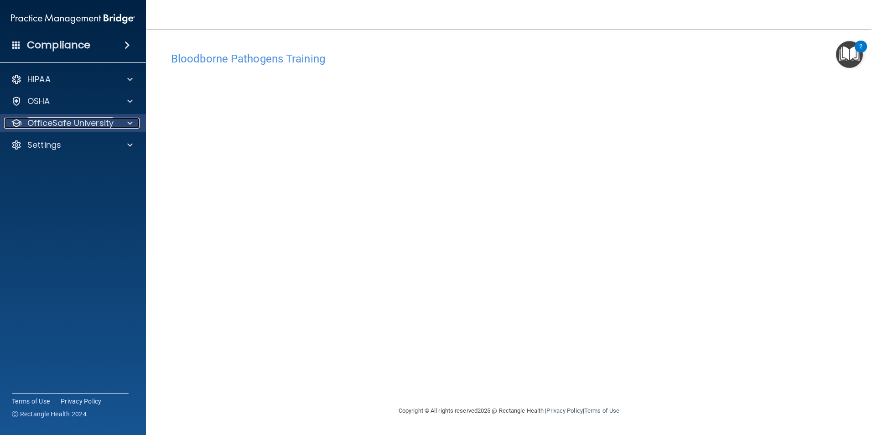
click at [126, 127] on div at bounding box center [128, 123] width 23 height 11
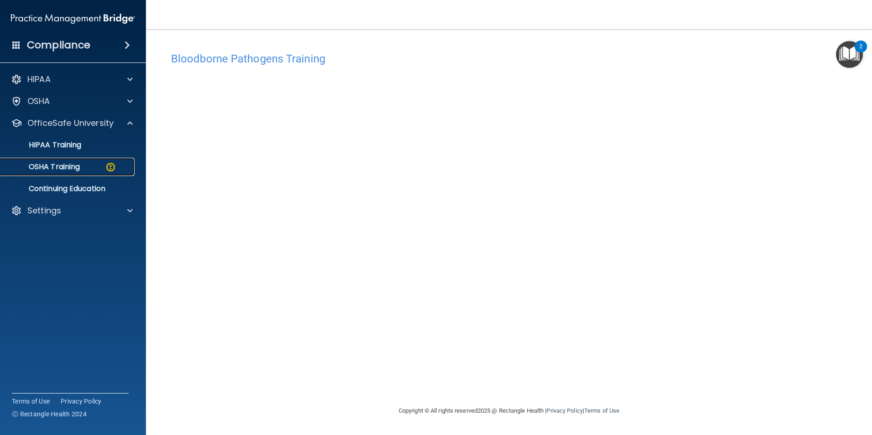
click at [57, 171] on p "OSHA Training" at bounding box center [43, 166] width 74 height 9
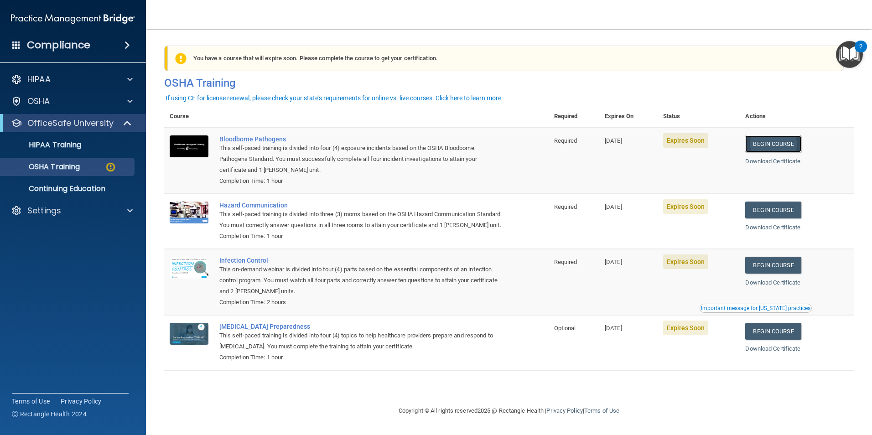
click at [779, 143] on link "Begin Course" at bounding box center [773, 143] width 56 height 17
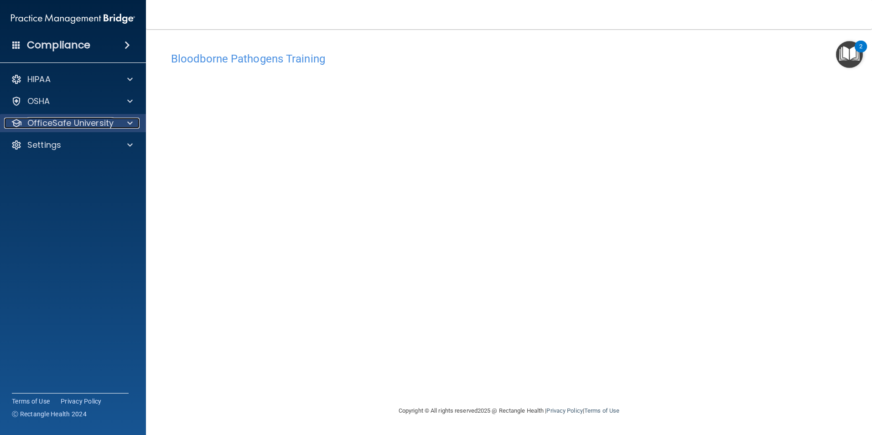
click at [124, 124] on div at bounding box center [128, 123] width 23 height 11
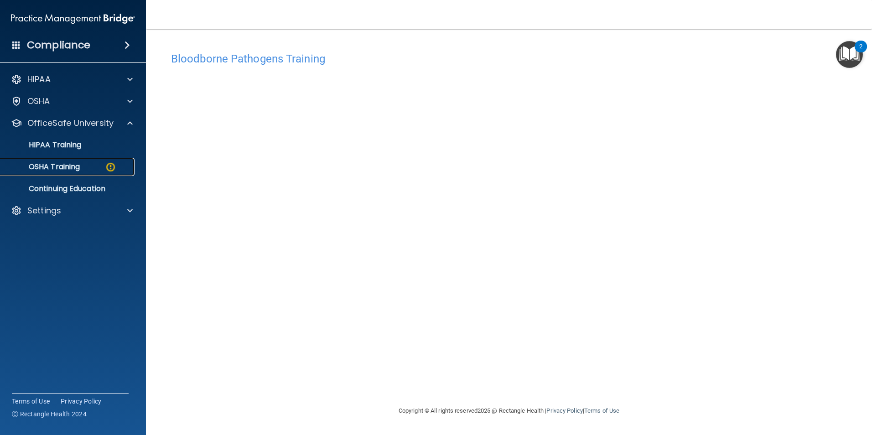
click at [110, 165] on img at bounding box center [110, 166] width 11 height 11
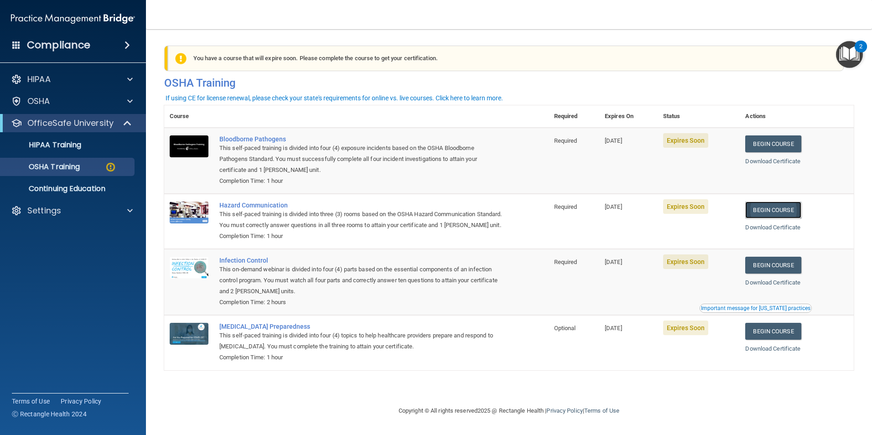
click at [778, 215] on link "Begin Course" at bounding box center [773, 210] width 56 height 17
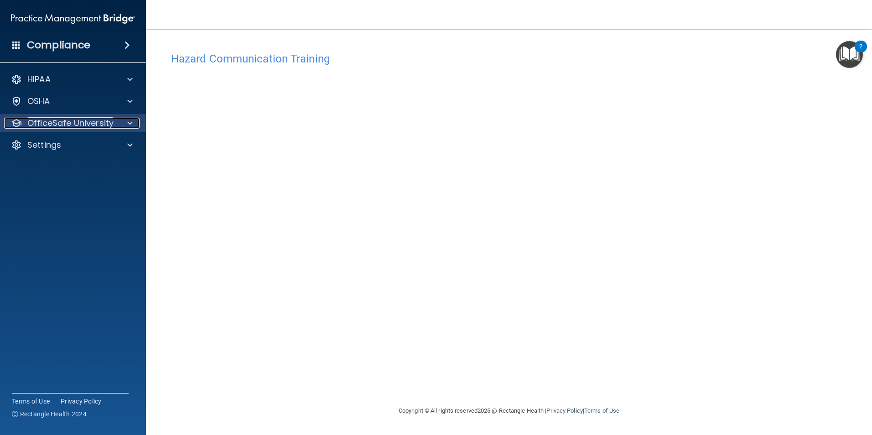
click at [129, 123] on span at bounding box center [129, 123] width 5 height 11
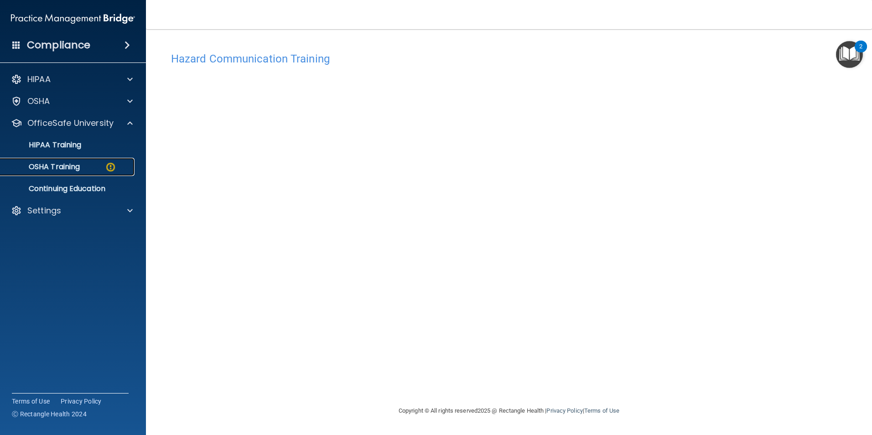
click at [117, 163] on div "OSHA Training" at bounding box center [68, 166] width 124 height 9
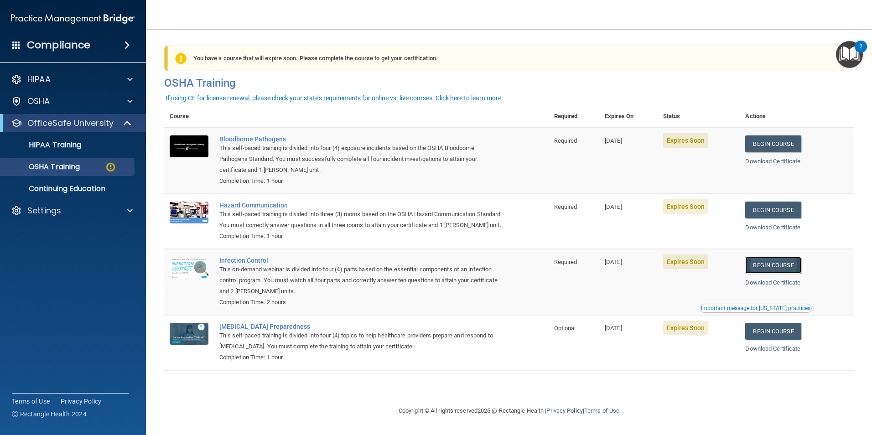
click at [795, 274] on link "Begin Course" at bounding box center [773, 265] width 56 height 17
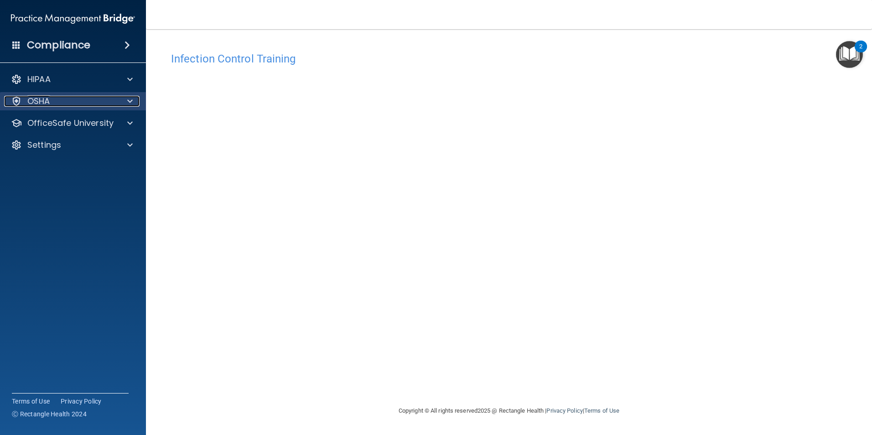
click at [133, 100] on div at bounding box center [128, 101] width 23 height 11
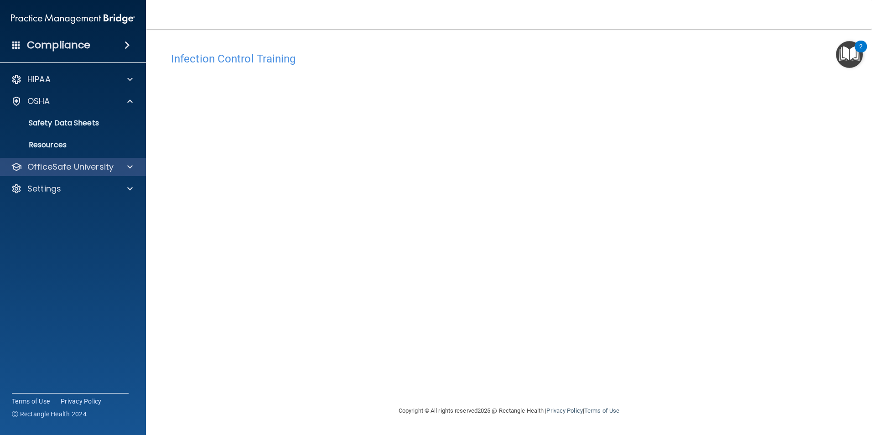
click at [96, 175] on div "OfficeSafe University" at bounding box center [73, 167] width 146 height 18
click at [129, 167] on span at bounding box center [129, 166] width 5 height 11
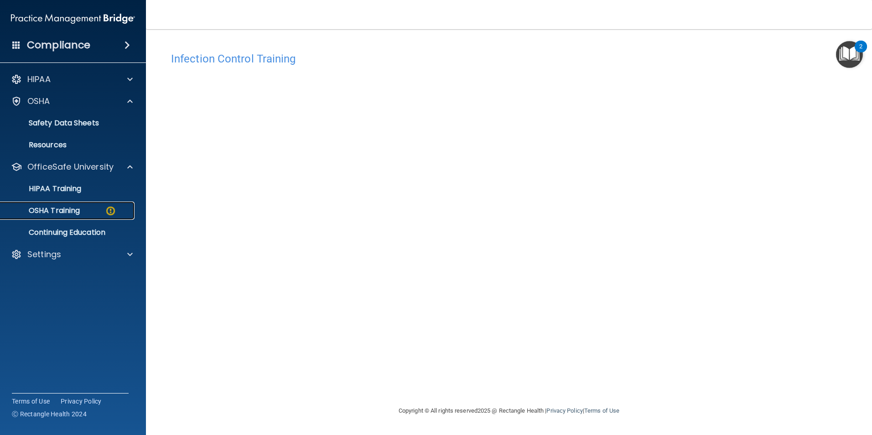
click at [115, 213] on img at bounding box center [110, 210] width 11 height 11
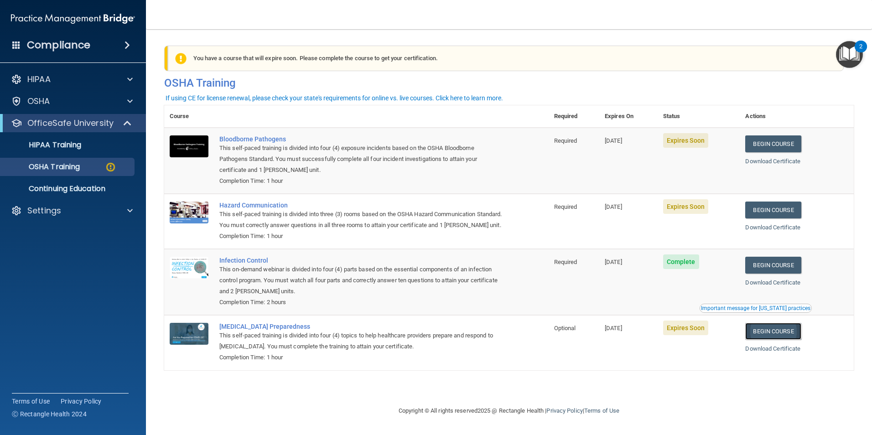
click at [793, 340] on link "Begin Course" at bounding box center [773, 331] width 56 height 17
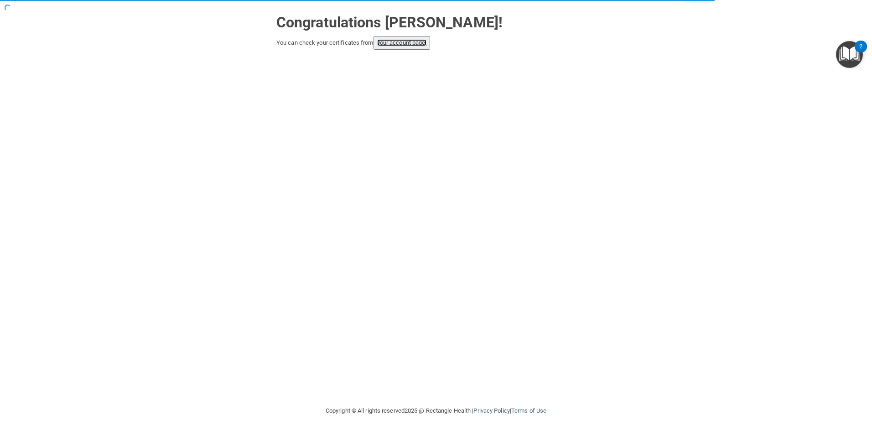
click at [405, 43] on link "your account page!" at bounding box center [402, 42] width 50 height 7
